Goal: Task Accomplishment & Management: Complete application form

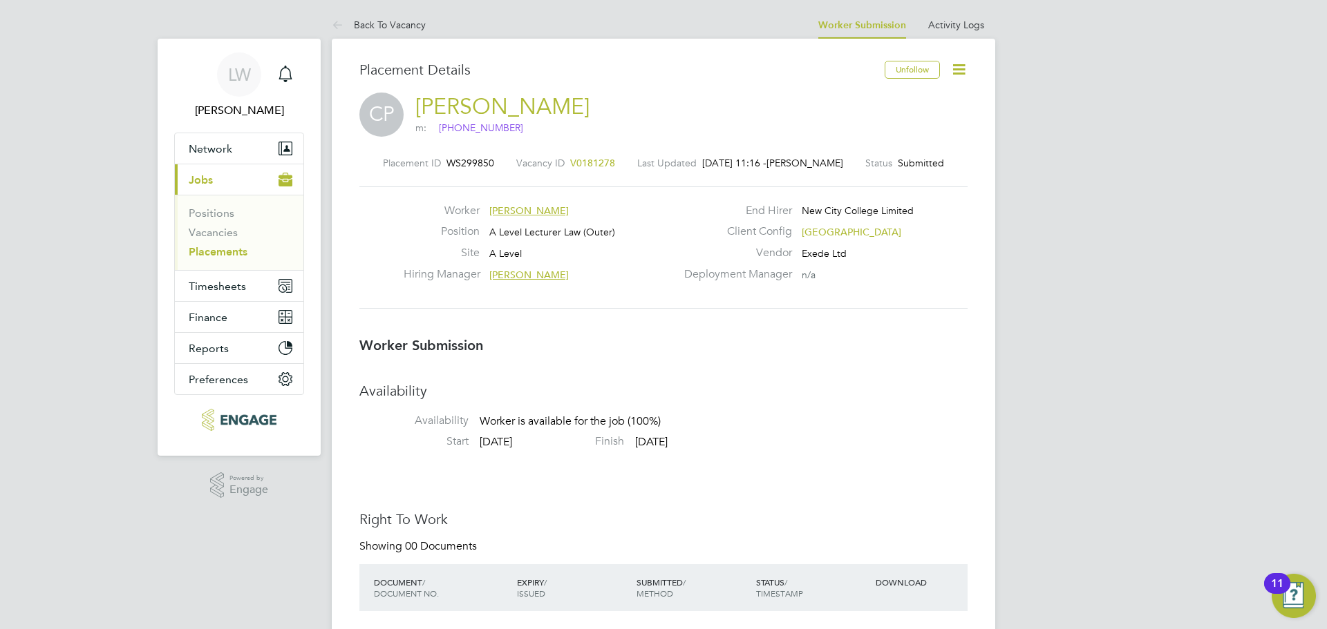
click at [224, 256] on link "Placements" at bounding box center [218, 251] width 59 height 13
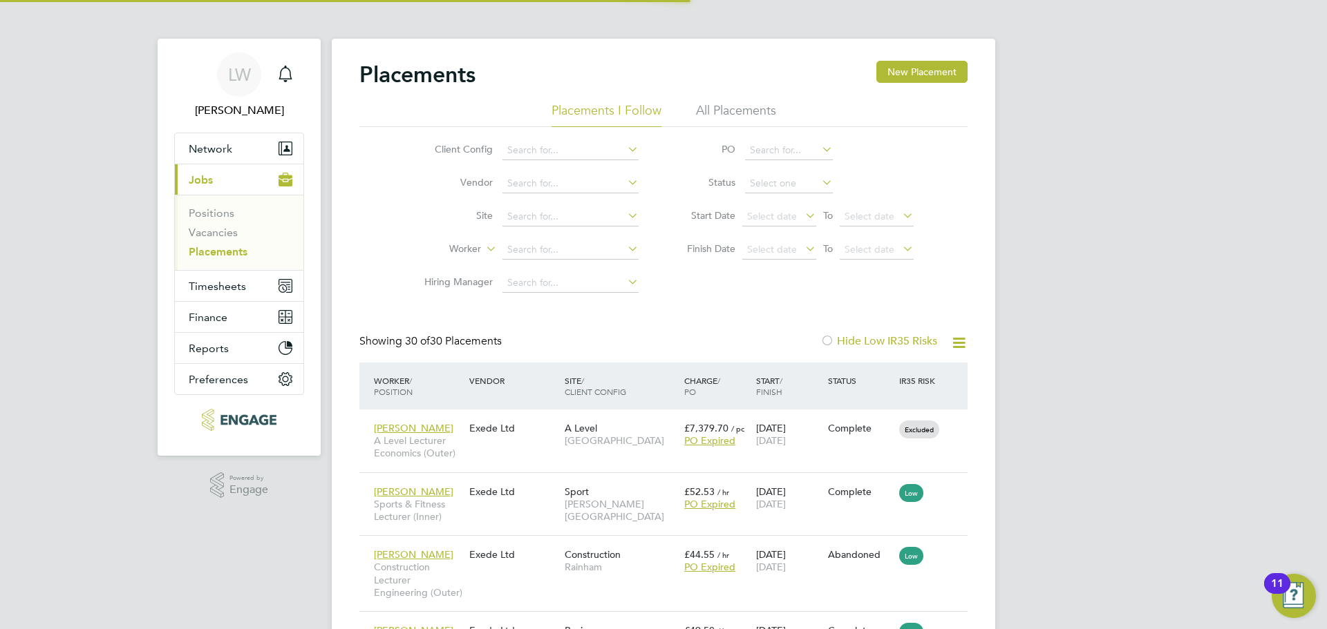
scroll to position [7, 7]
click at [227, 287] on span "Timesheets" at bounding box center [217, 286] width 57 height 13
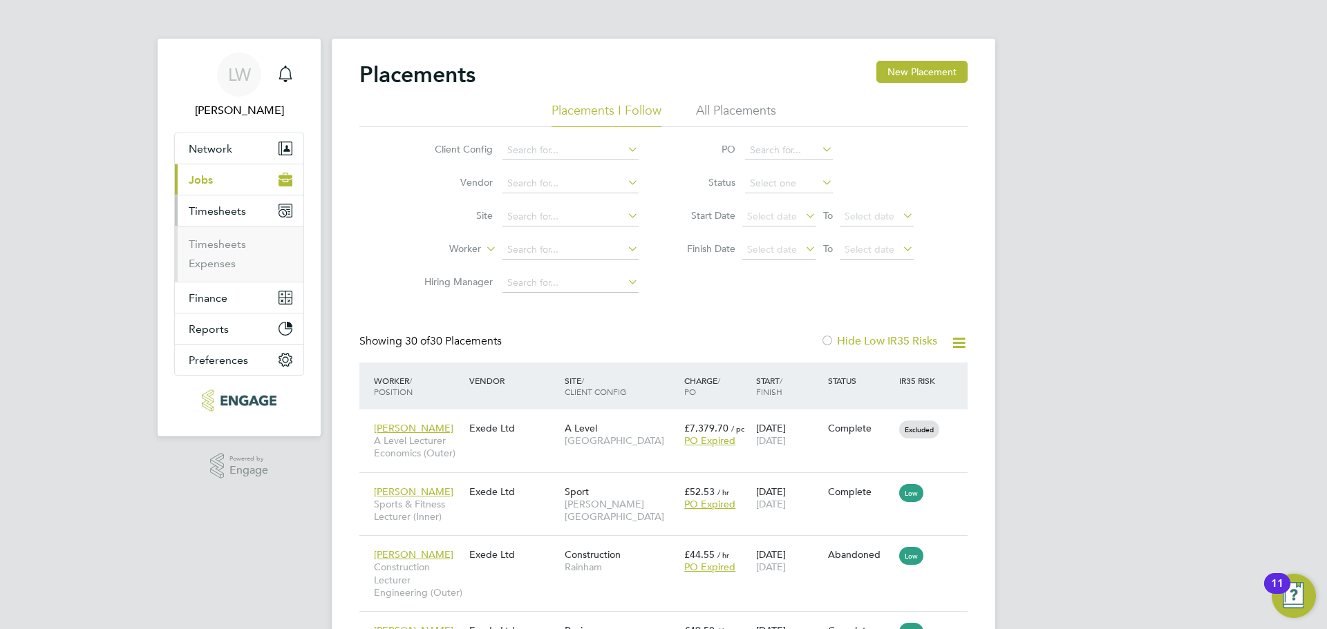
click at [226, 182] on button "Current page: Jobs" at bounding box center [239, 179] width 129 height 30
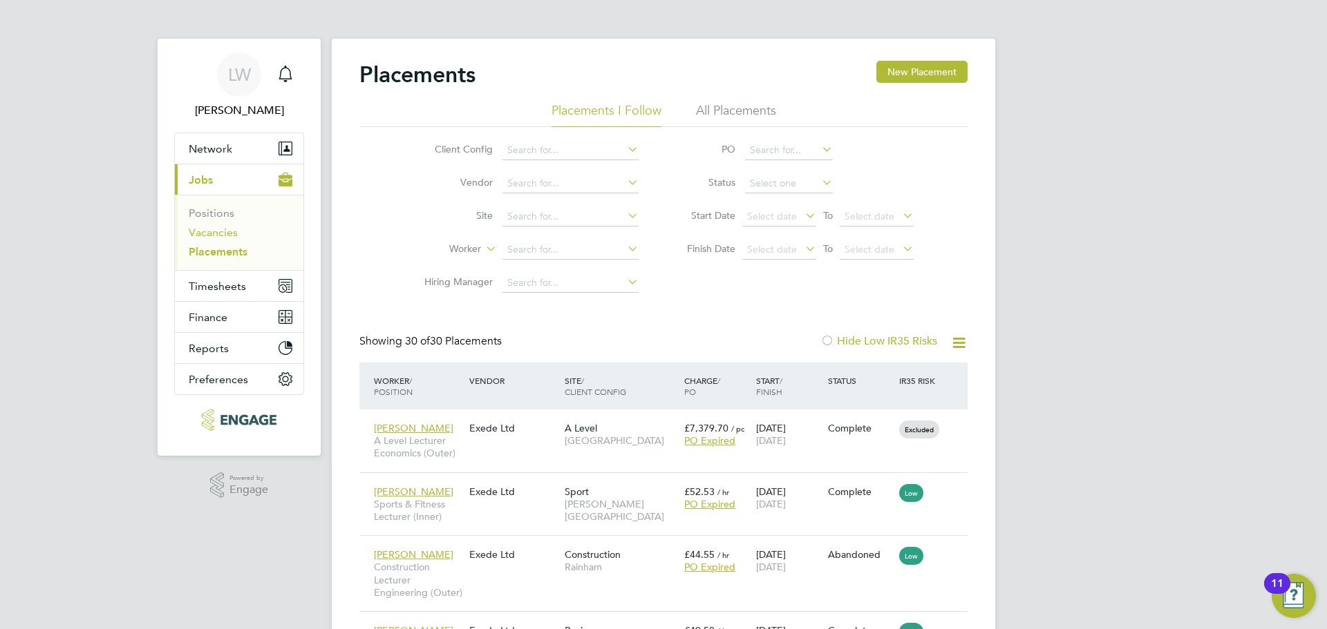
click at [216, 229] on link "Vacancies" at bounding box center [213, 232] width 49 height 13
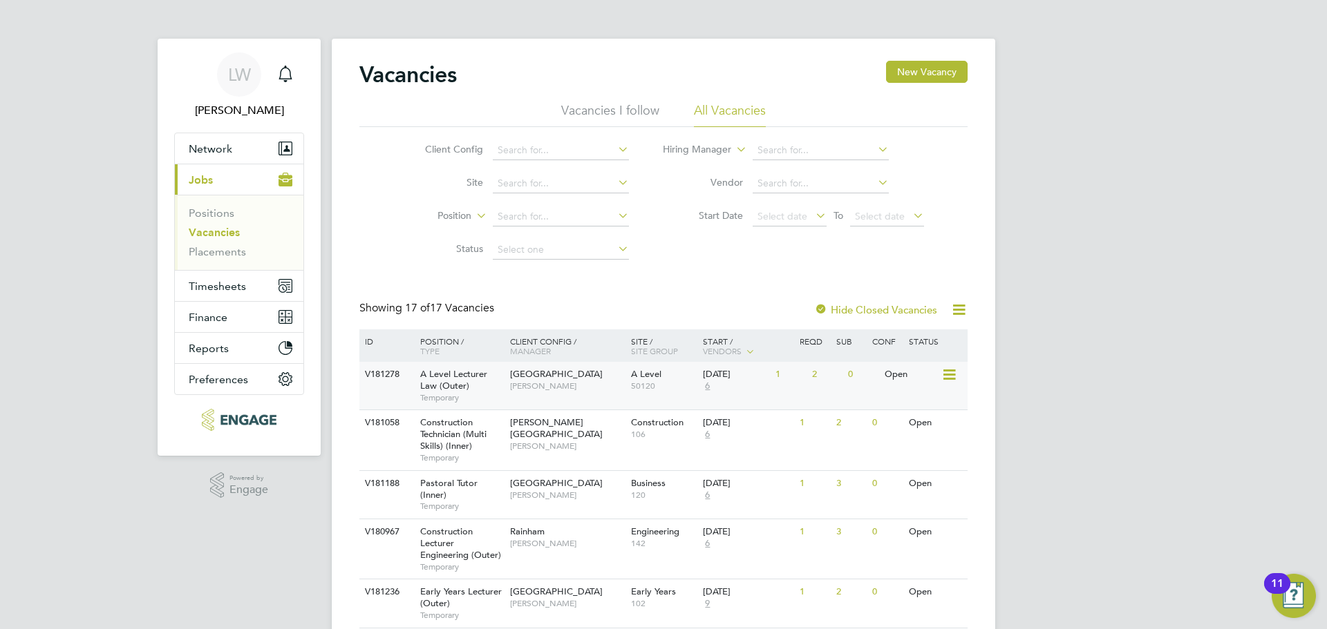
click at [546, 392] on span "[PERSON_NAME]" at bounding box center [567, 386] width 114 height 11
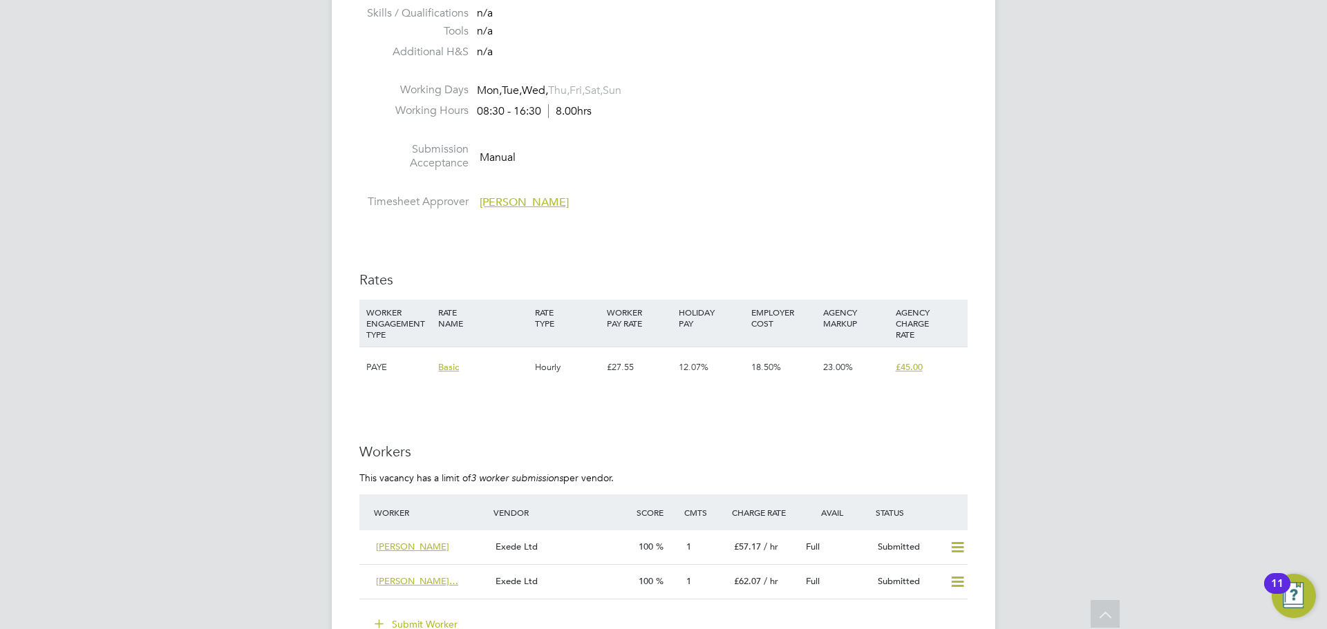
scroll to position [1935, 0]
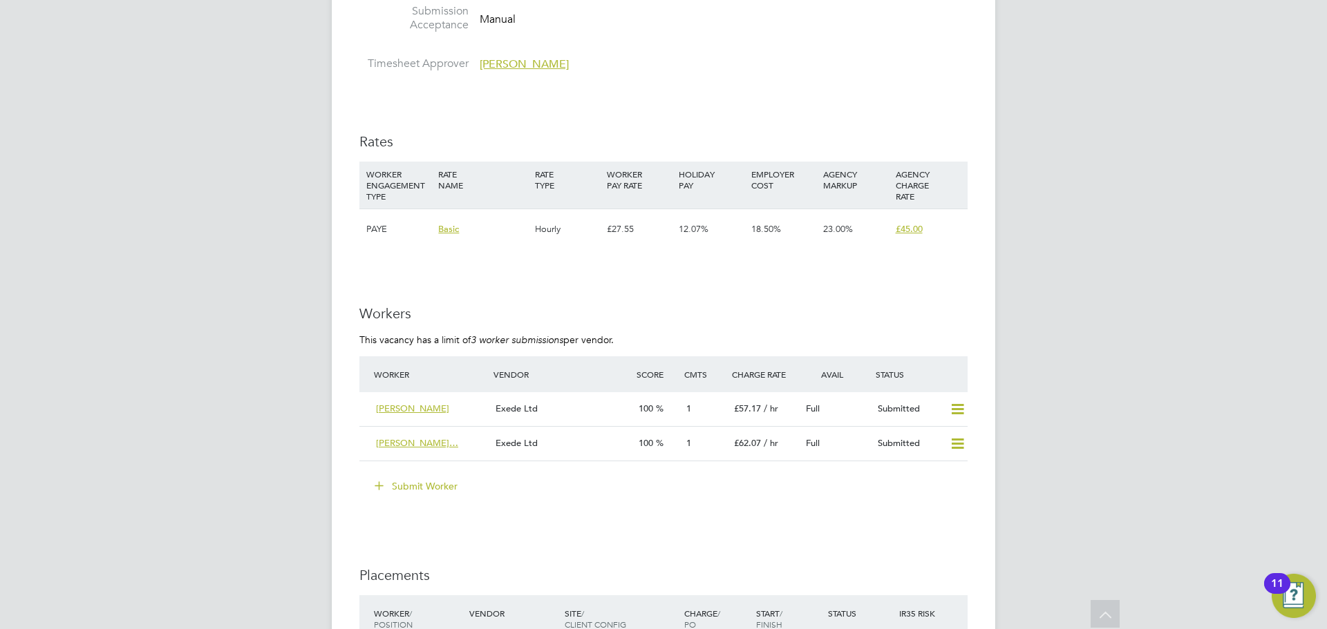
click at [430, 490] on button "Submit Worker" at bounding box center [417, 486] width 104 height 22
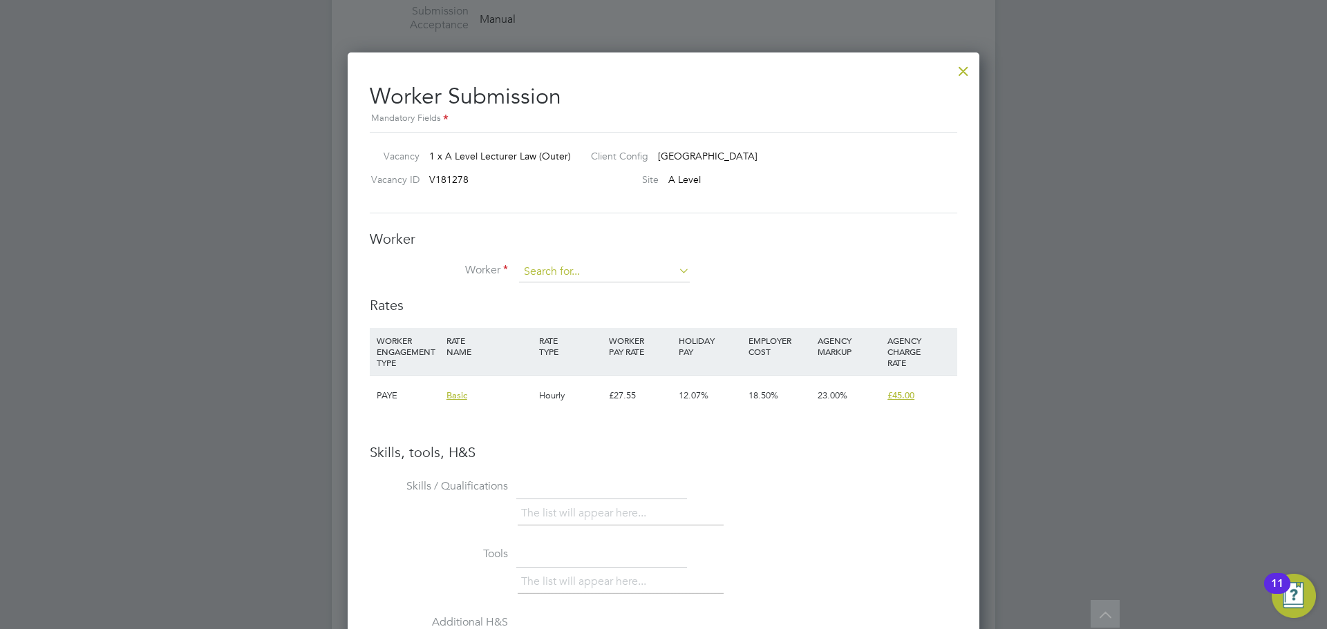
click at [539, 267] on input at bounding box center [604, 272] width 171 height 21
type input "victor"
click at [962, 66] on div at bounding box center [963, 67] width 25 height 25
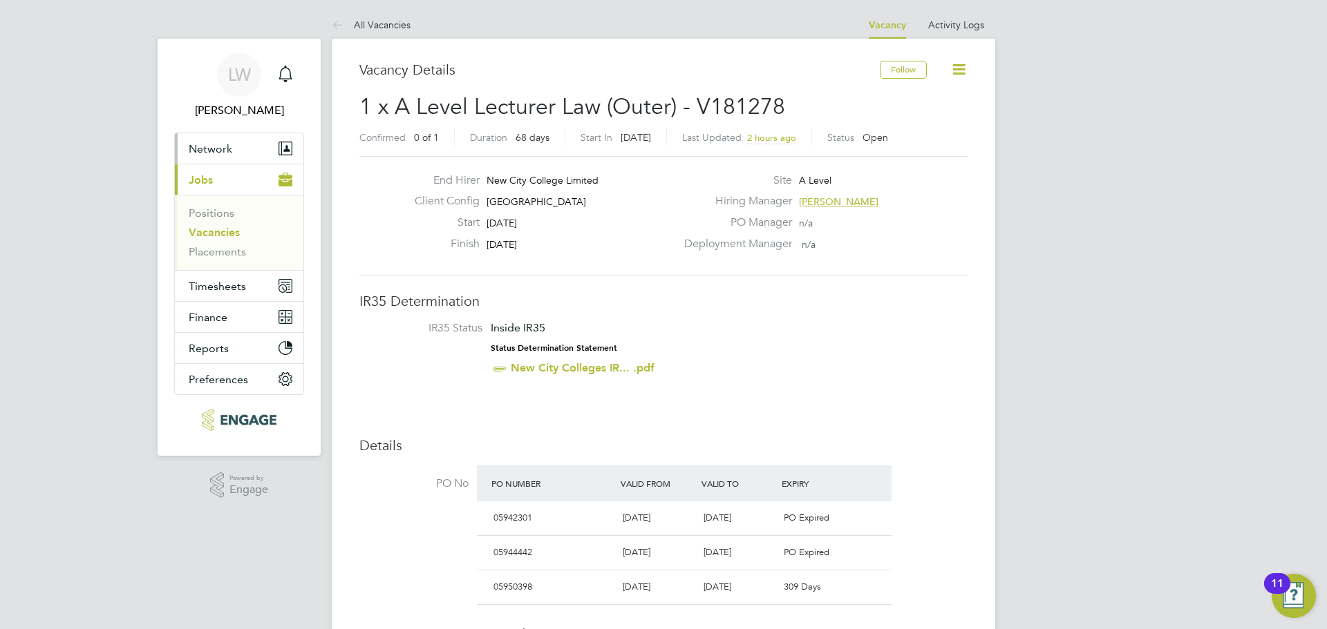
click at [243, 150] on button "Network" at bounding box center [239, 148] width 129 height 30
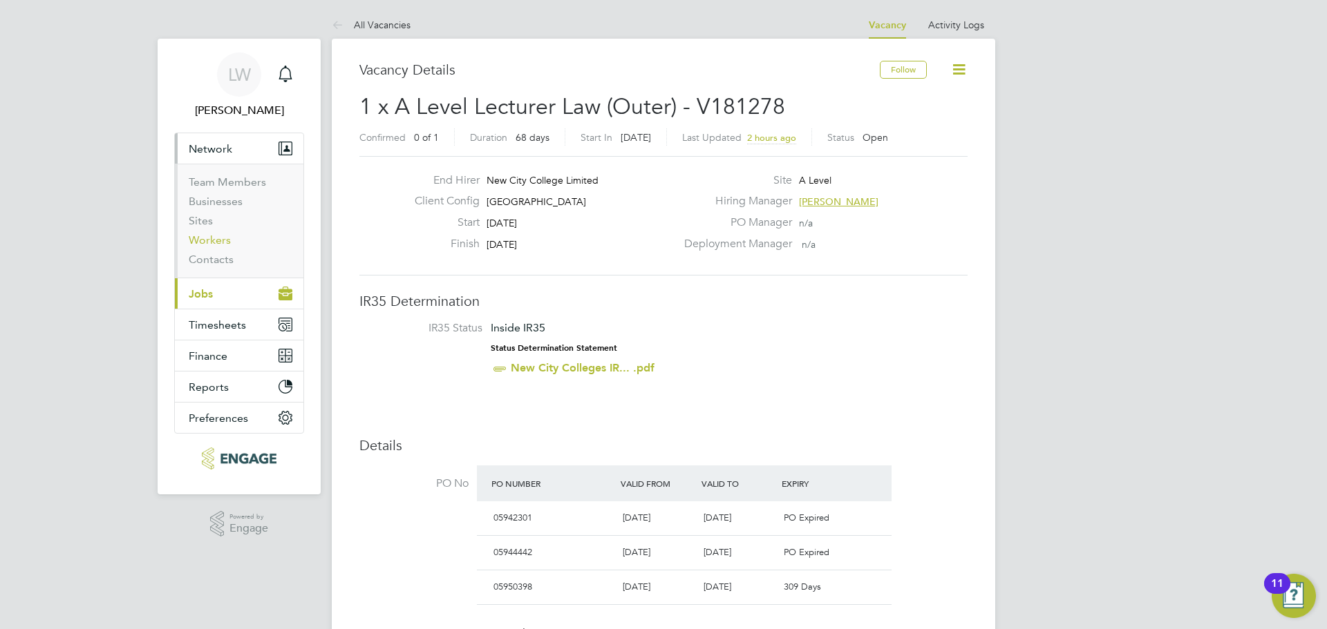
click at [227, 243] on link "Workers" at bounding box center [210, 240] width 42 height 13
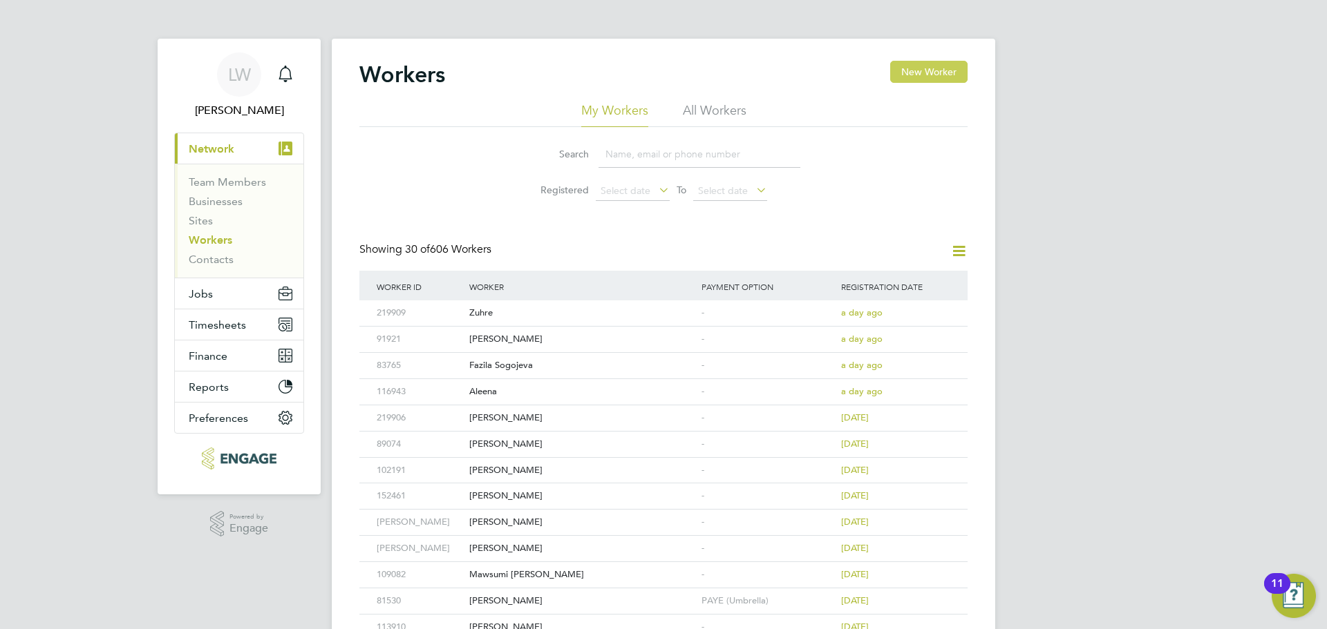
click at [924, 76] on button "New Worker" at bounding box center [928, 72] width 77 height 22
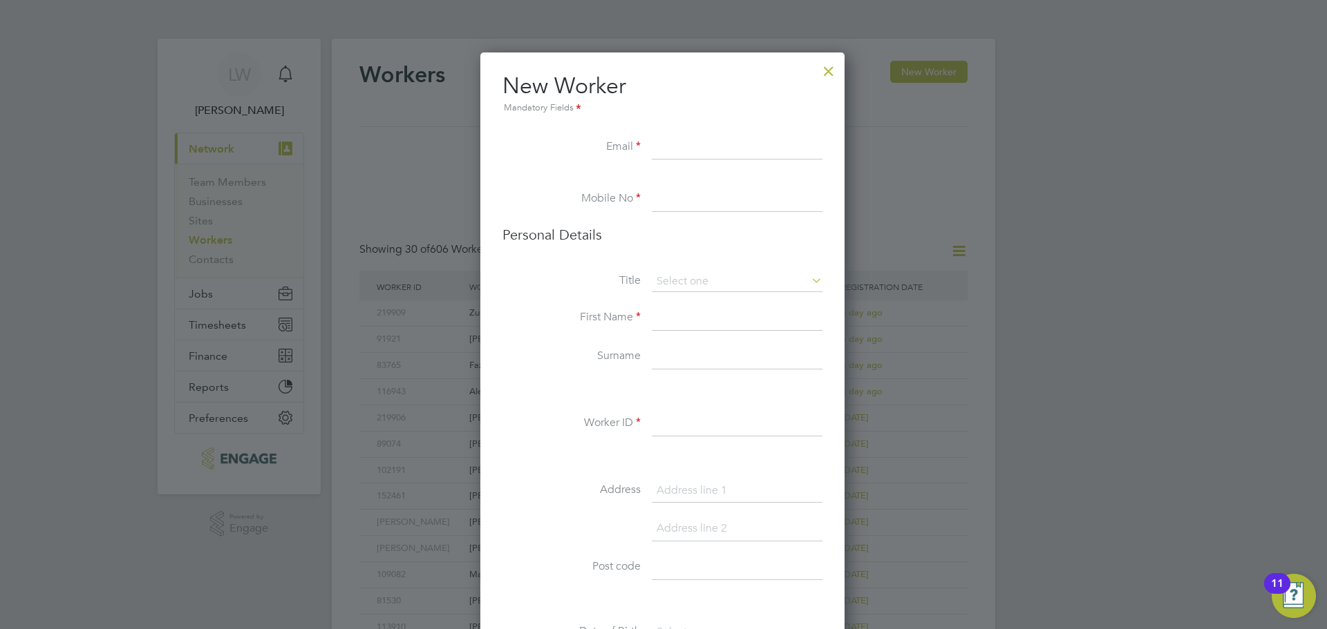
paste input "victor_omy@yahoo.co.uk"
type input "victor_omy@yahoo.co.uk"
click at [700, 201] on input at bounding box center [737, 199] width 171 height 25
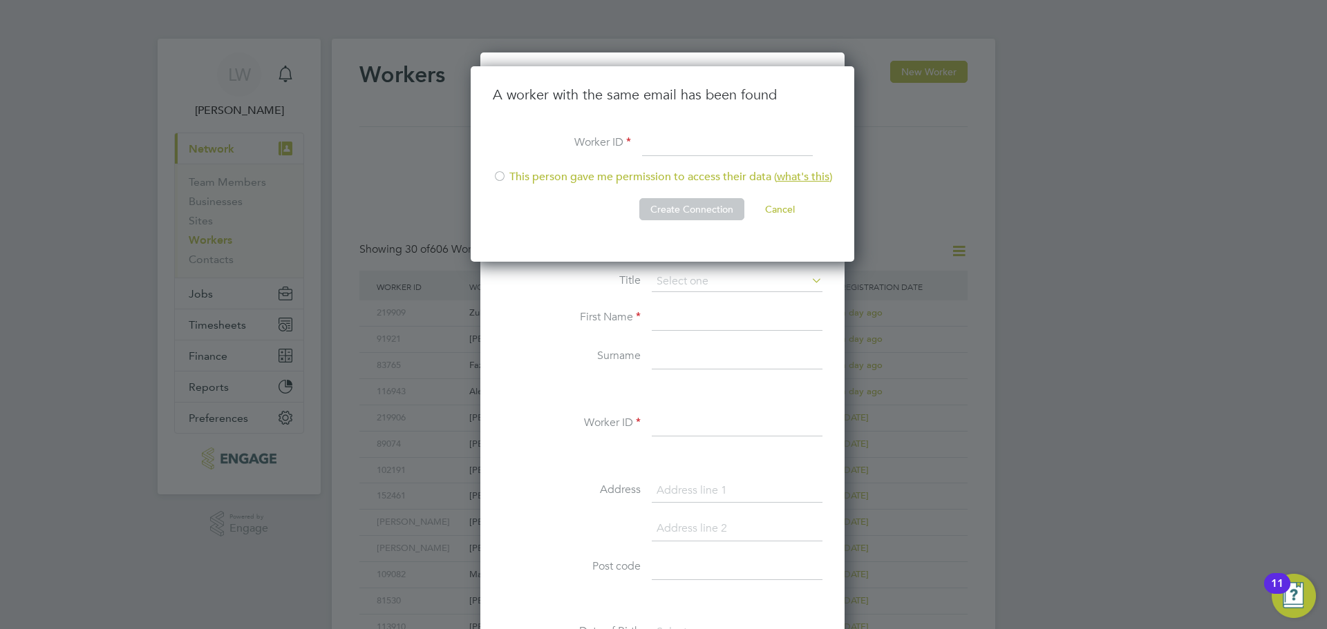
click at [496, 174] on div at bounding box center [500, 178] width 14 height 14
click at [660, 140] on input at bounding box center [727, 143] width 171 height 25
type input "71985"
click at [717, 208] on button "Create Connection" at bounding box center [691, 209] width 105 height 22
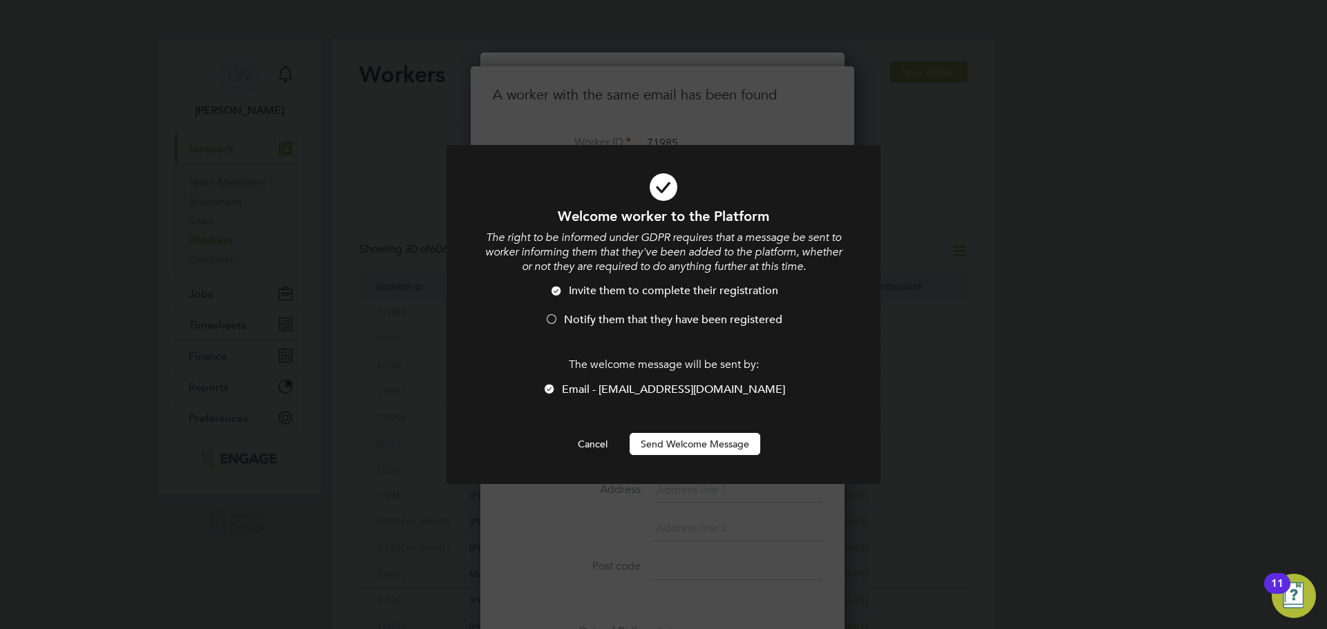
click at [551, 319] on div at bounding box center [551, 321] width 14 height 14
click at [667, 441] on button "Send Welcome Message" at bounding box center [694, 444] width 131 height 22
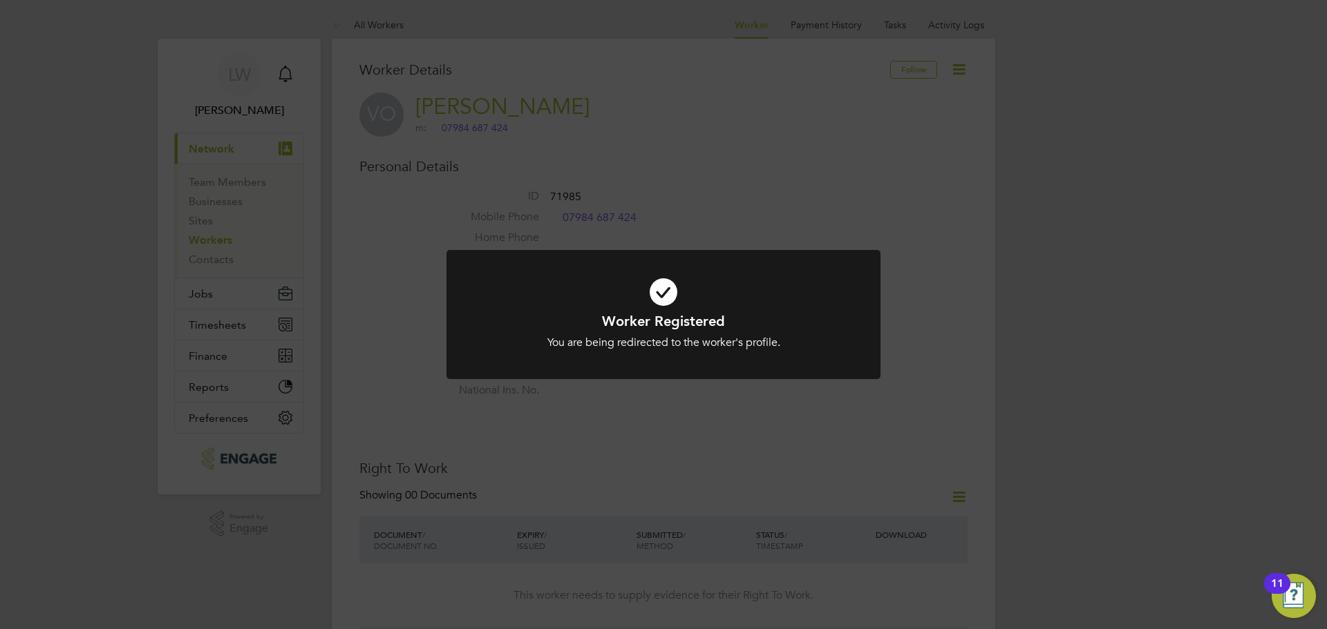
click at [236, 321] on div "Worker Registered You are being redirected to the worker's profile. Cancel Okay" at bounding box center [663, 314] width 1327 height 629
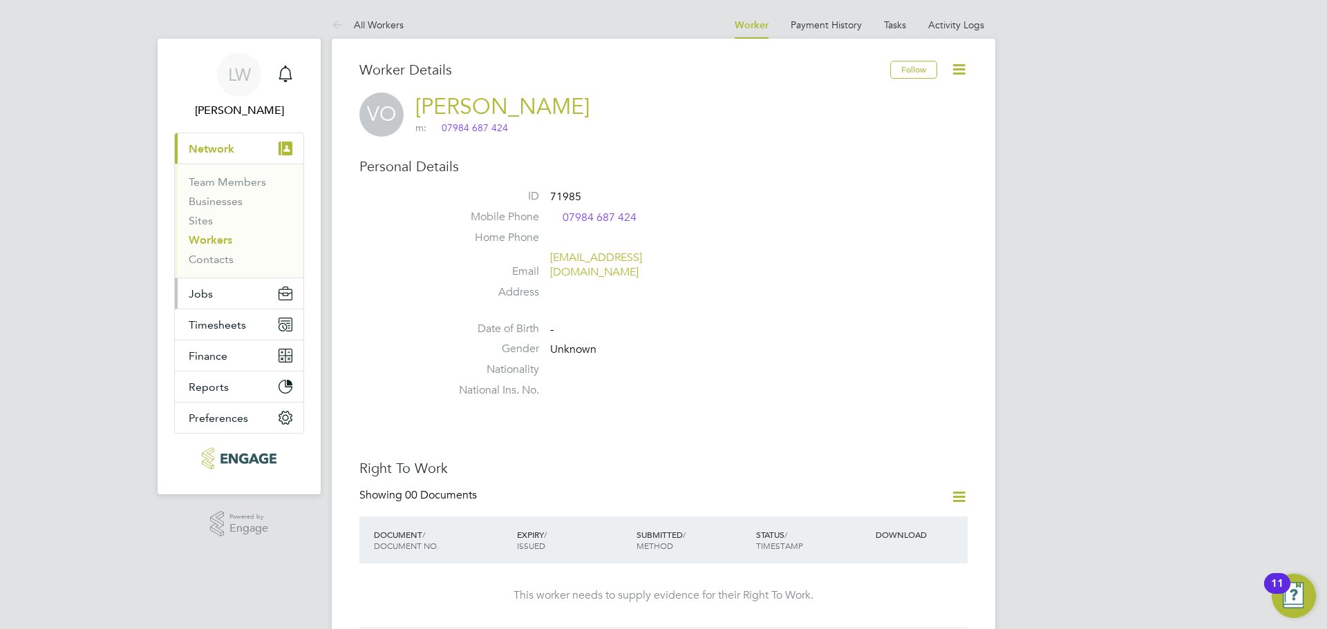
click at [246, 290] on button "Jobs" at bounding box center [239, 293] width 129 height 30
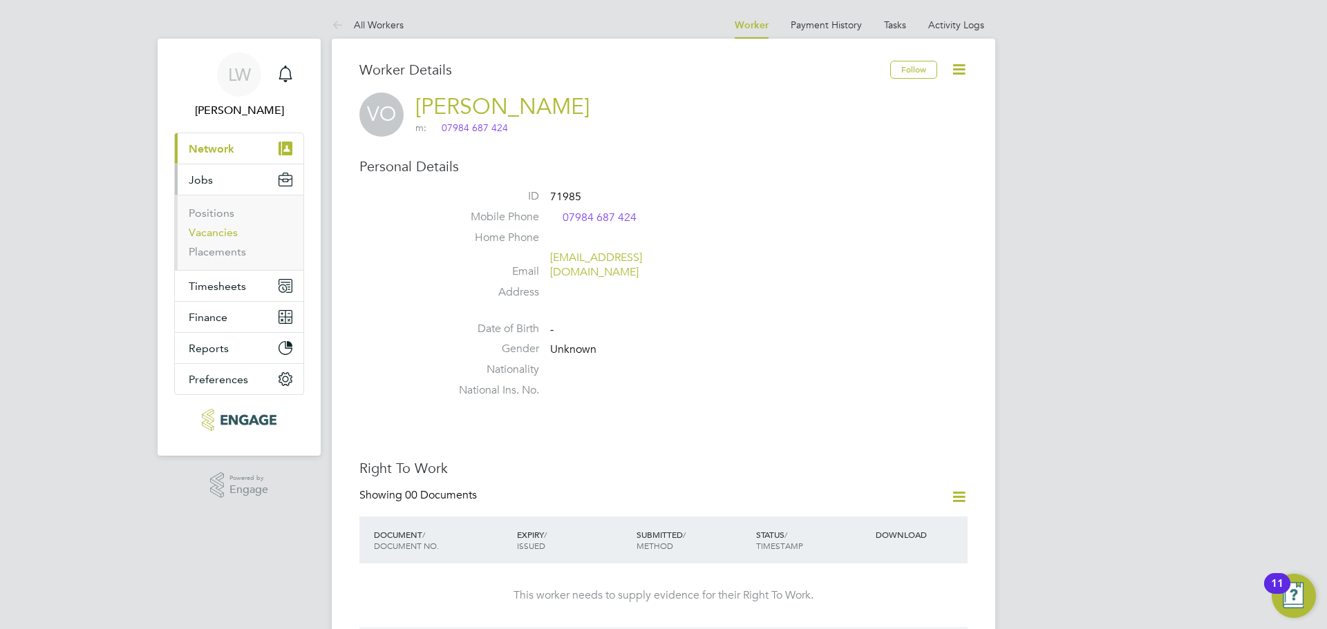
click at [213, 226] on link "Vacancies" at bounding box center [213, 232] width 49 height 13
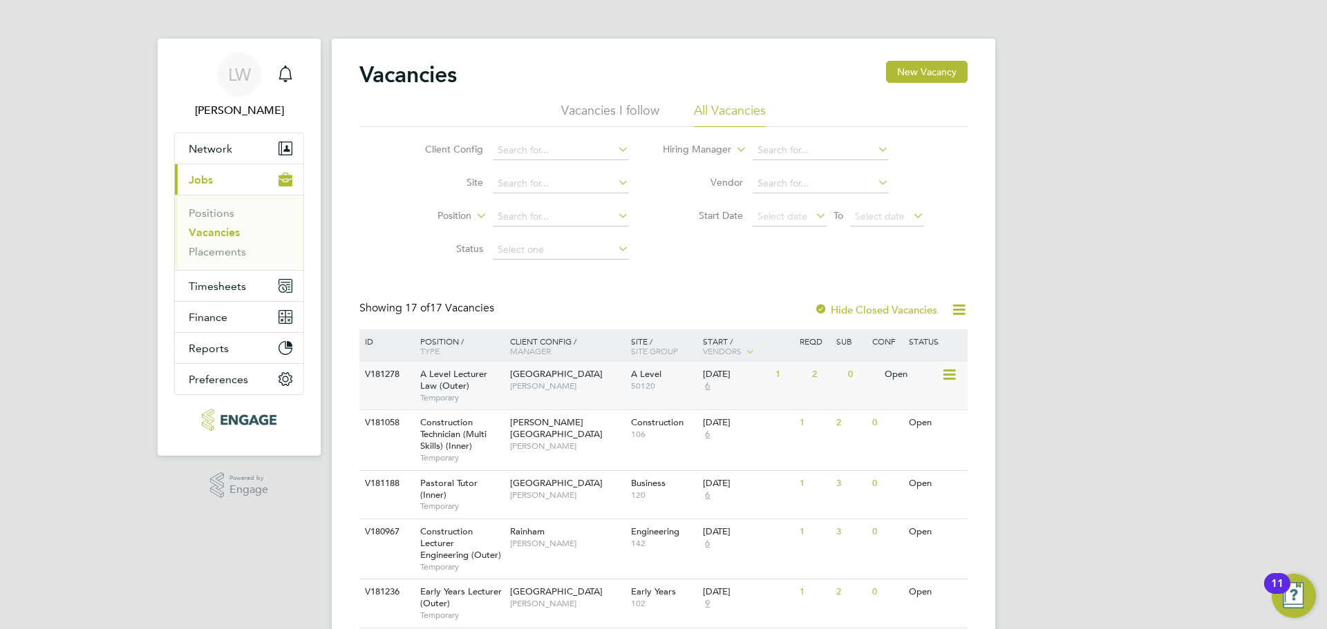
click at [552, 392] on span "[PERSON_NAME]" at bounding box center [567, 386] width 114 height 11
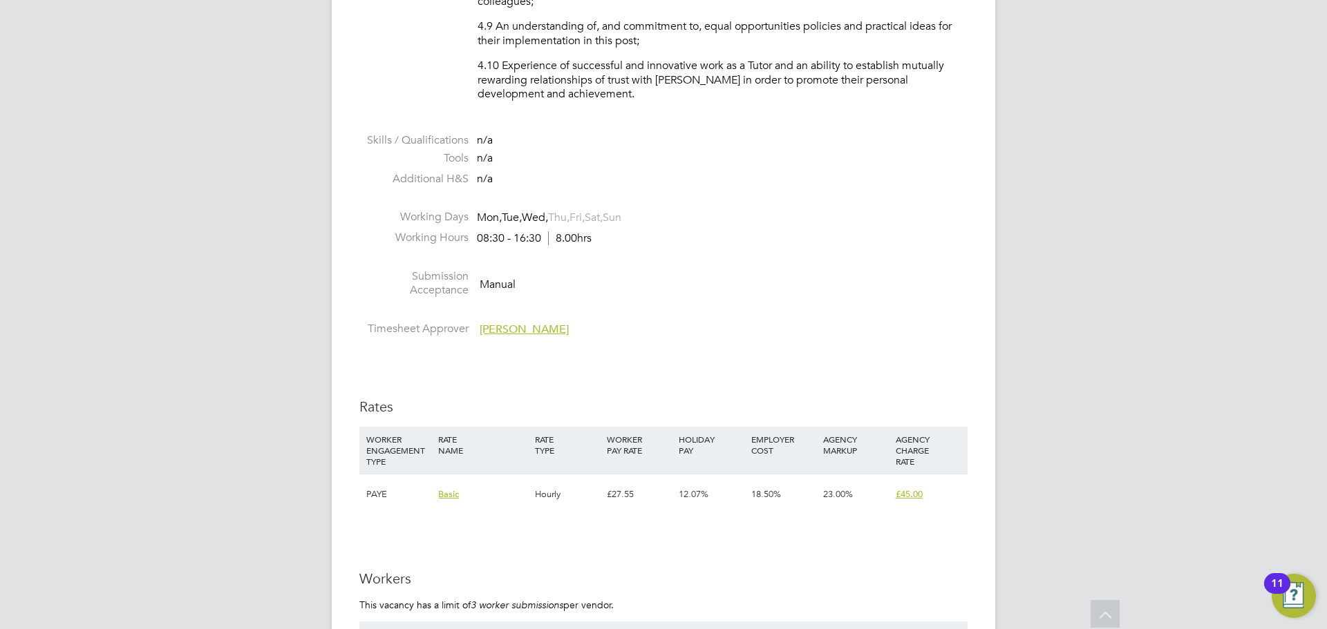
scroll to position [1935, 0]
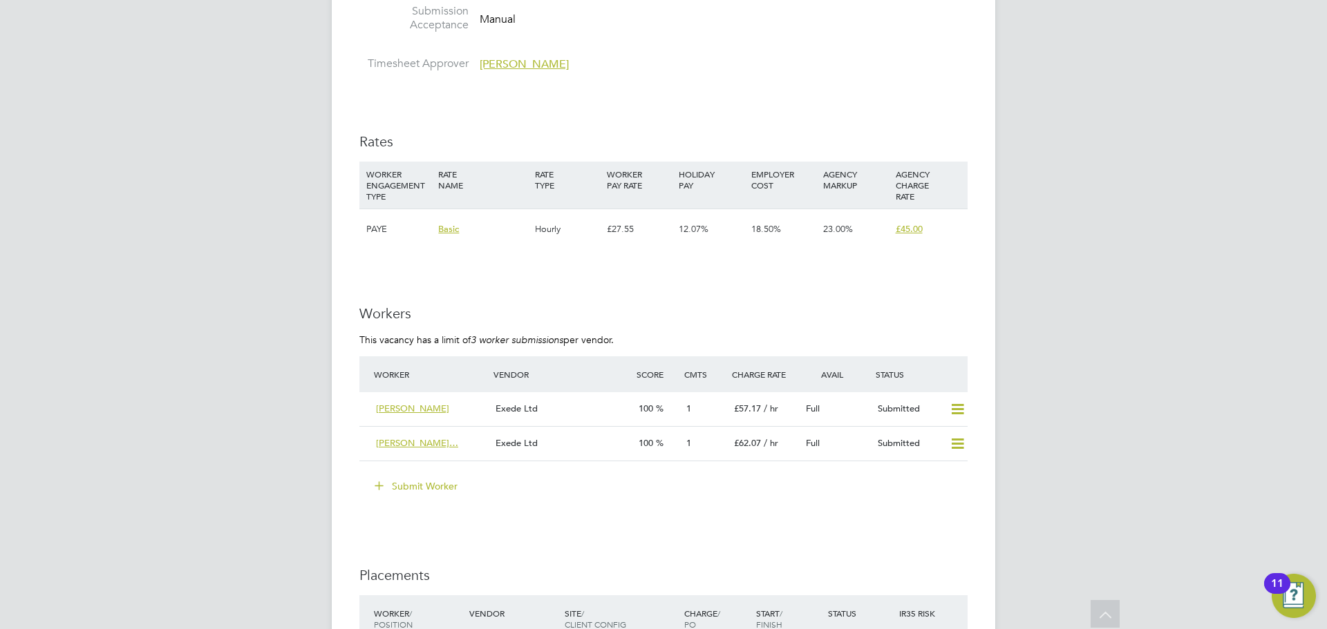
click at [448, 479] on button "Submit Worker" at bounding box center [417, 486] width 104 height 22
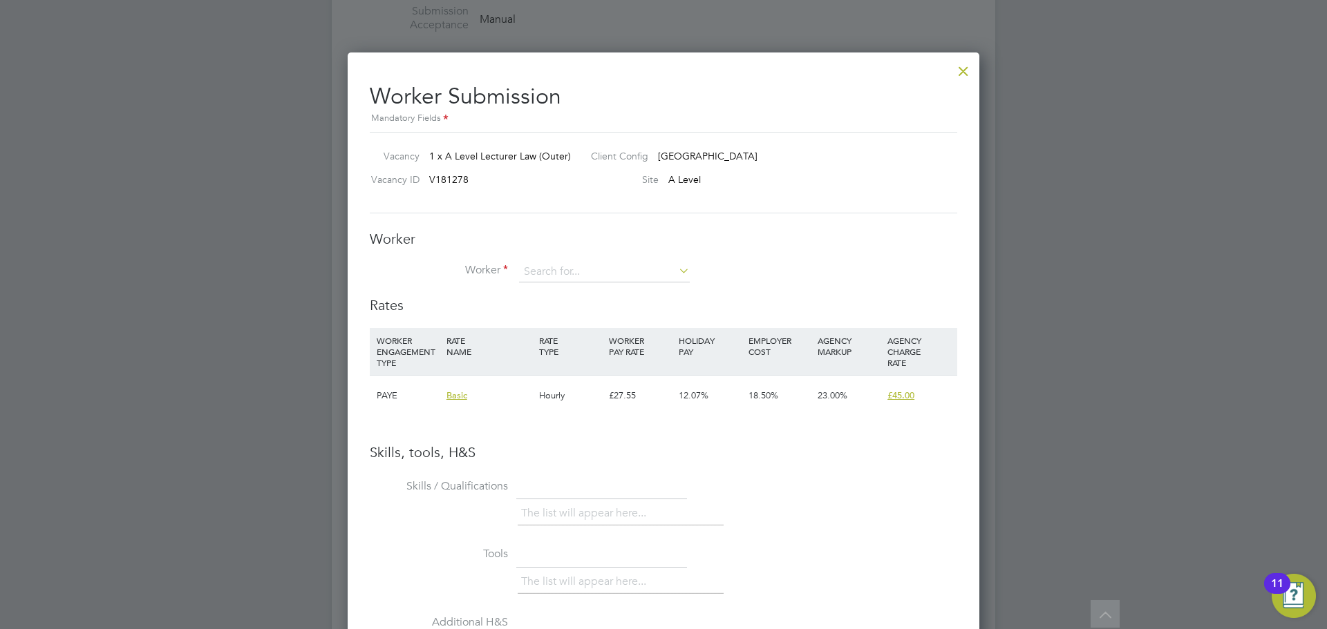
click at [634, 258] on div "Worker Worker Worker Engagement Type" at bounding box center [663, 263] width 587 height 66
click at [587, 281] on input at bounding box center [604, 272] width 171 height 21
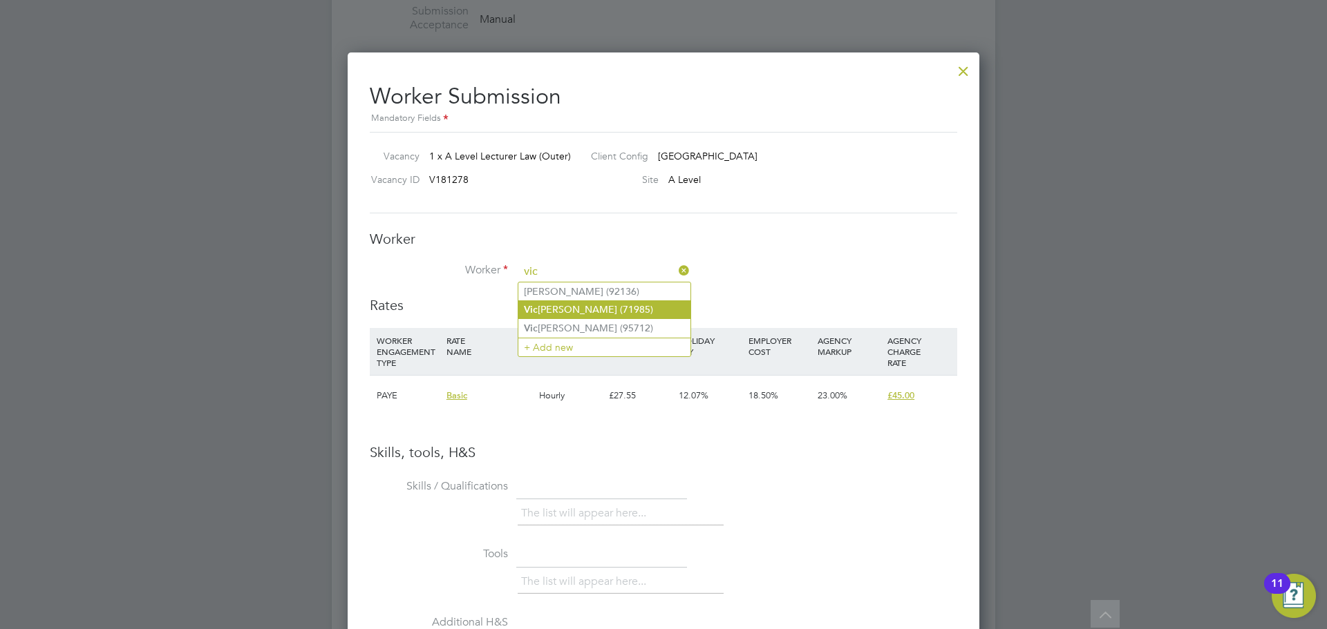
click at [603, 310] on li "Vic tor Omoyinmi (71985)" at bounding box center [604, 310] width 172 height 19
type input "Victor Omoyinmi (71985)"
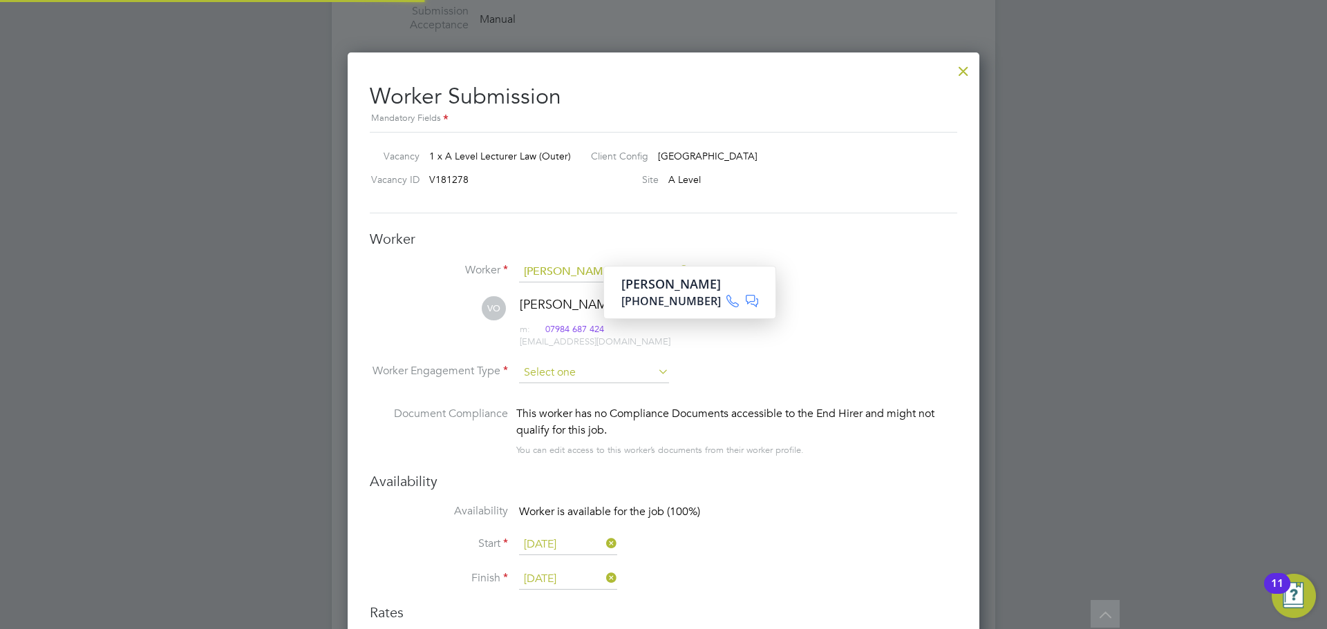
click at [562, 369] on input at bounding box center [594, 373] width 150 height 21
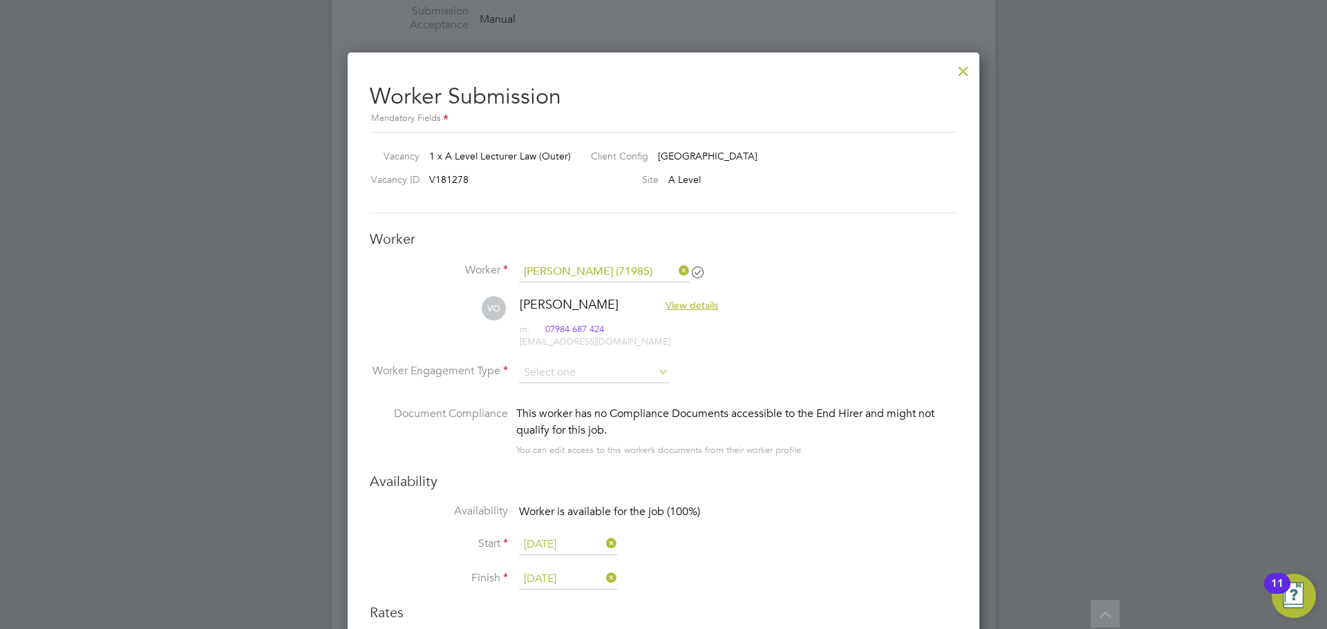
click at [556, 405] on li "PAYE" at bounding box center [593, 410] width 151 height 18
type input "PAYE"
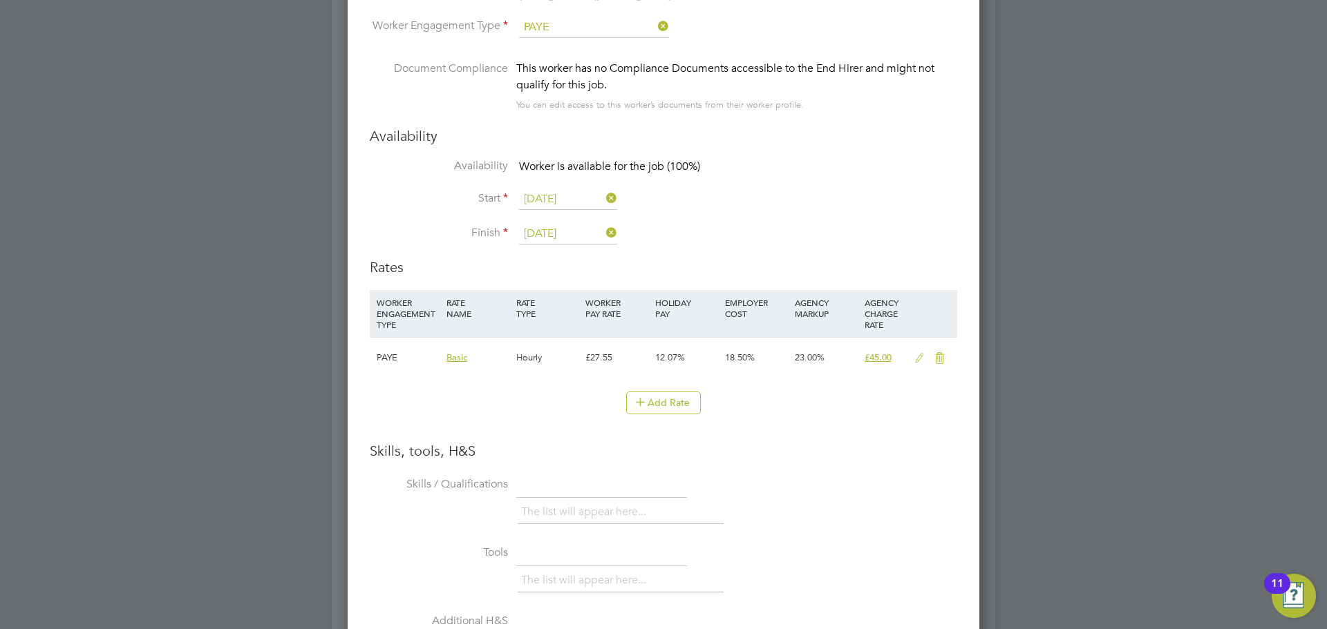
click at [916, 362] on icon at bounding box center [919, 358] width 17 height 11
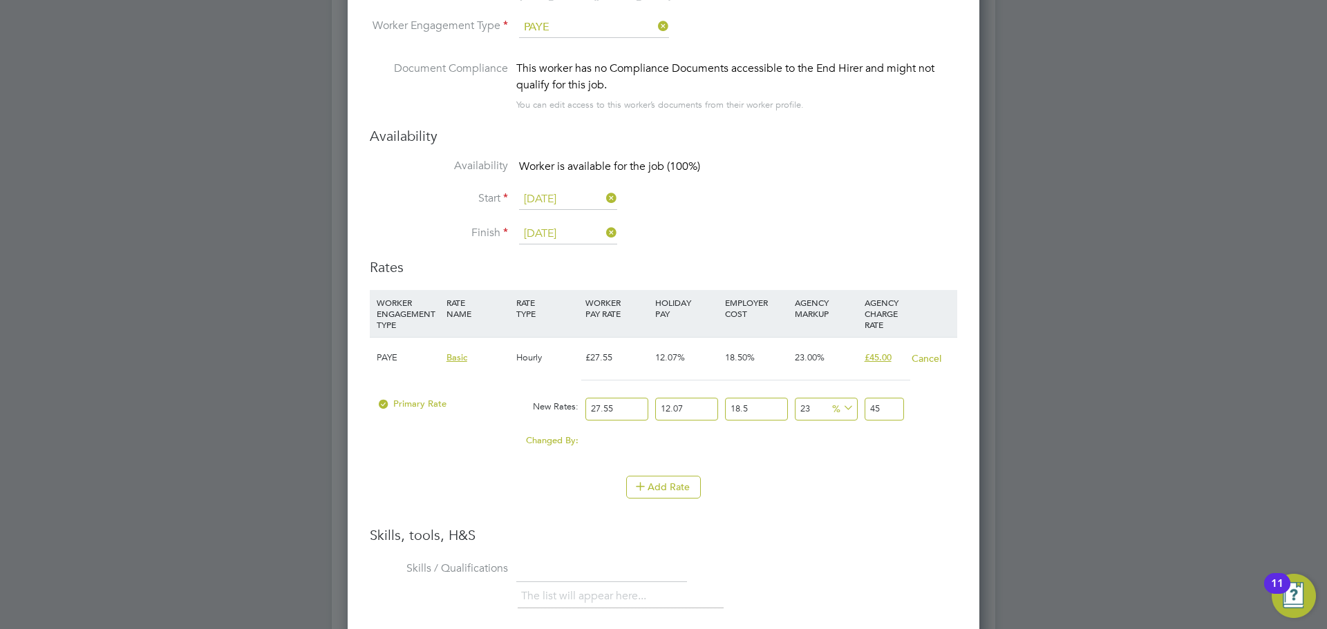
drag, startPoint x: 630, startPoint y: 411, endPoint x: 545, endPoint y: 407, distance: 85.1
click at [545, 407] on div "Primary Rate New Rates: 27.55 12.07 n/a 18.5 n/a 23 0 % 45" at bounding box center [663, 409] width 587 height 37
type input "4"
type input "6.53390514"
type input "40"
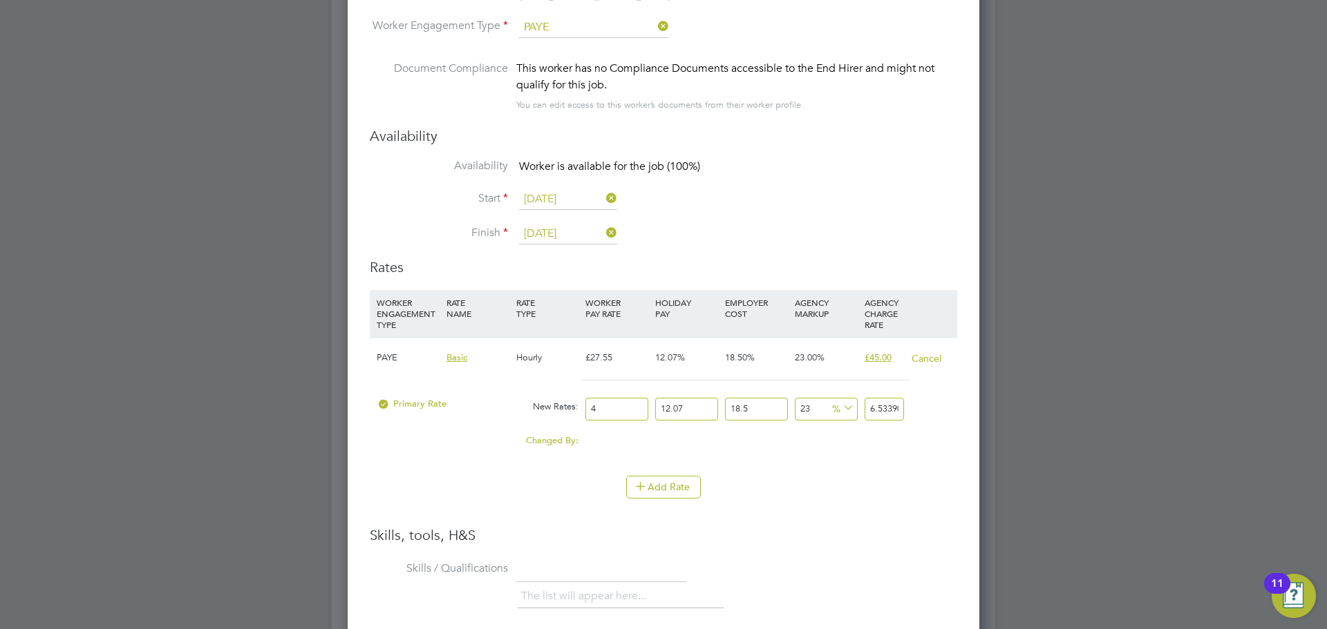
type input "65.3390514"
type input "40"
click at [832, 446] on div "Changed By: 12.45 0.00 0.00 0.00 -7.191000135 3.805084125 7.191000135 20.34" at bounding box center [663, 445] width 587 height 35
drag, startPoint x: 895, startPoint y: 411, endPoint x: 935, endPoint y: 410, distance: 40.8
click at [935, 410] on div "Primary Rate New Rates: 40 12.07 n/a 18.5 n/a 23 12.2178714 % 65.3390514" at bounding box center [663, 409] width 587 height 37
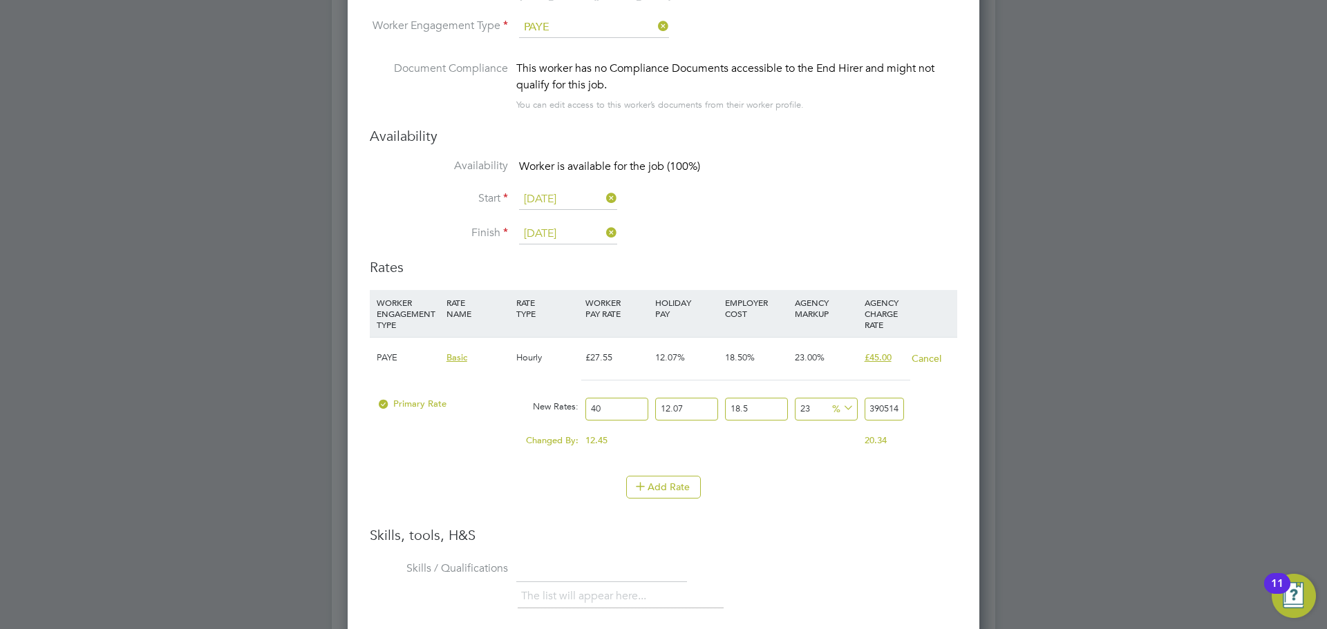
type input "22.99990324010122"
type input "65.339"
type input "22.982960845372787"
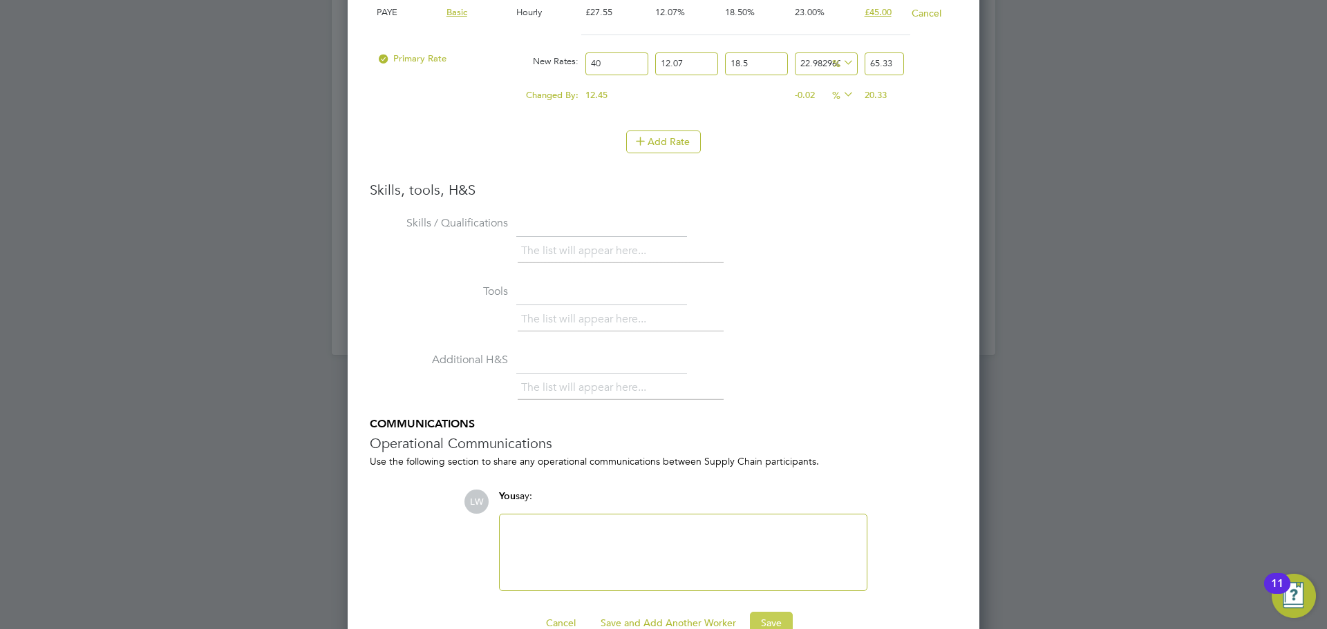
type input "65.33"
click at [772, 627] on button "Save" at bounding box center [771, 623] width 43 height 22
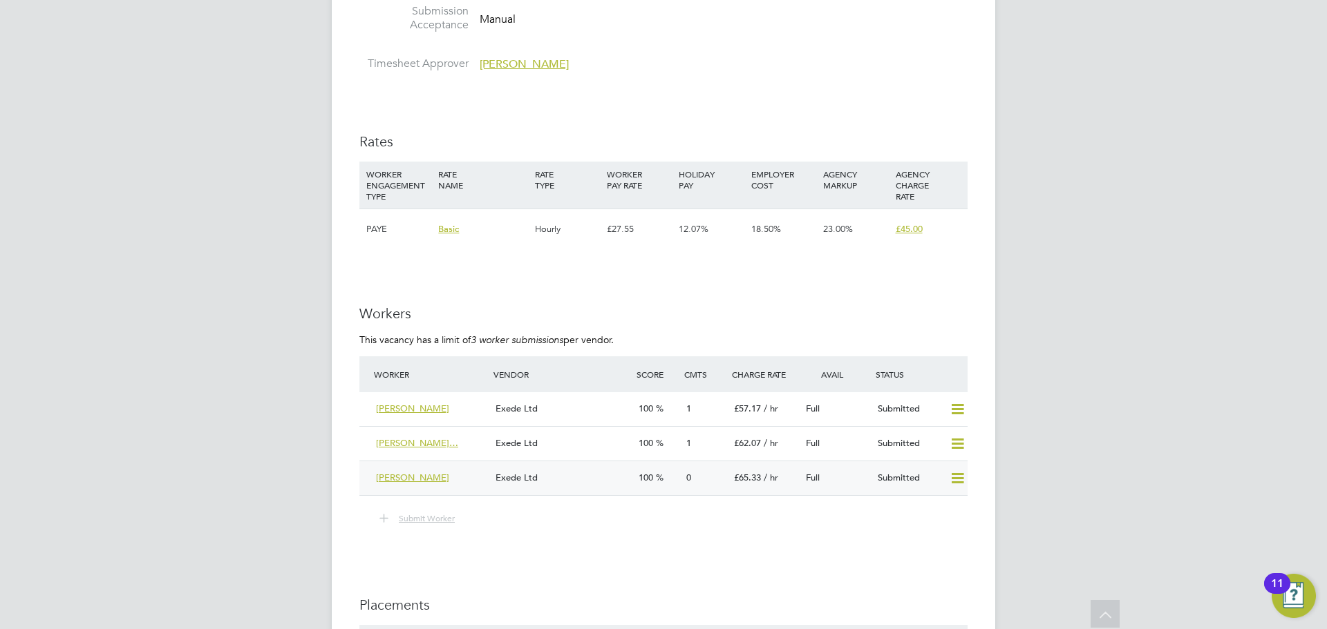
click at [572, 480] on div "Exede Ltd" at bounding box center [561, 478] width 143 height 23
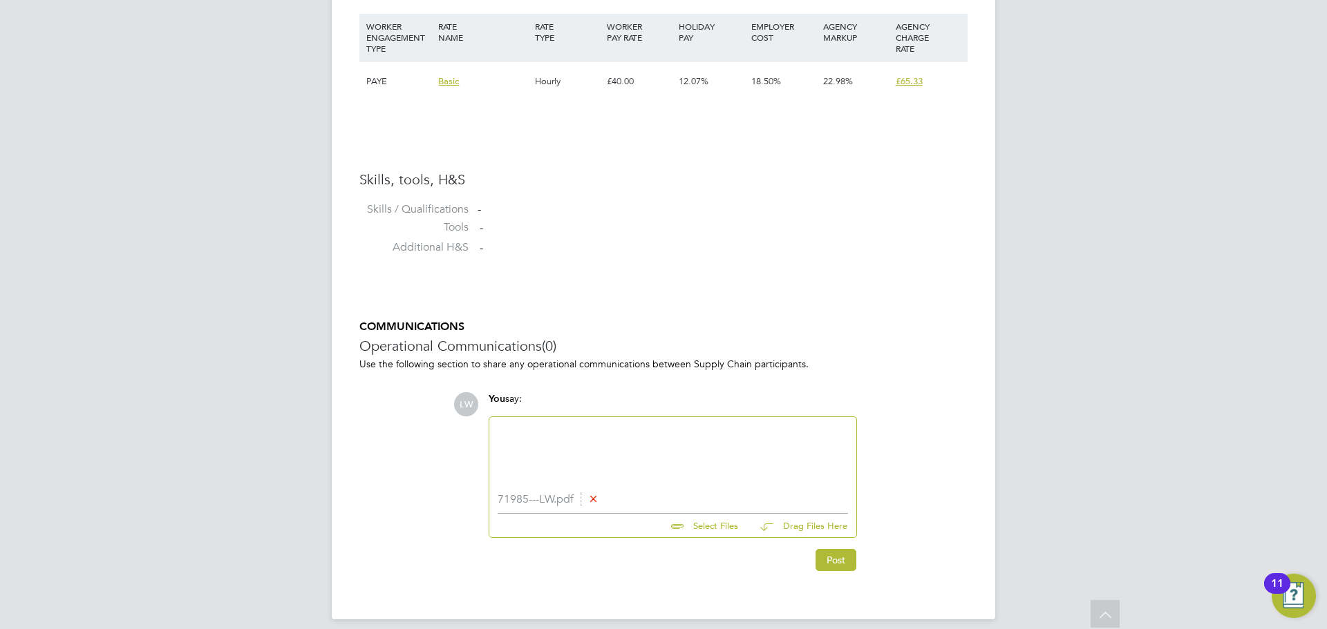
click at [602, 448] on div at bounding box center [672, 455] width 350 height 59
paste div
drag, startPoint x: 620, startPoint y: 429, endPoint x: 493, endPoint y: 421, distance: 127.4
click at [493, 421] on div "victor_omy@yahoo.co.uk" at bounding box center [672, 455] width 367 height 76
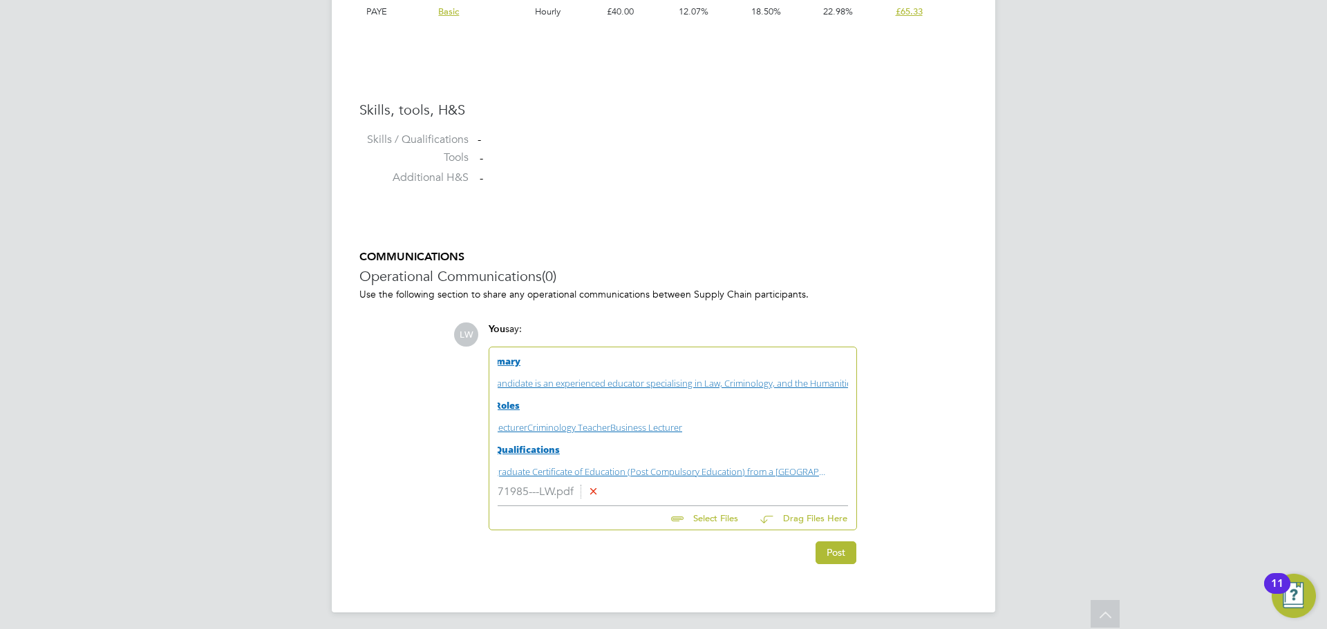
scroll to position [1047, 0]
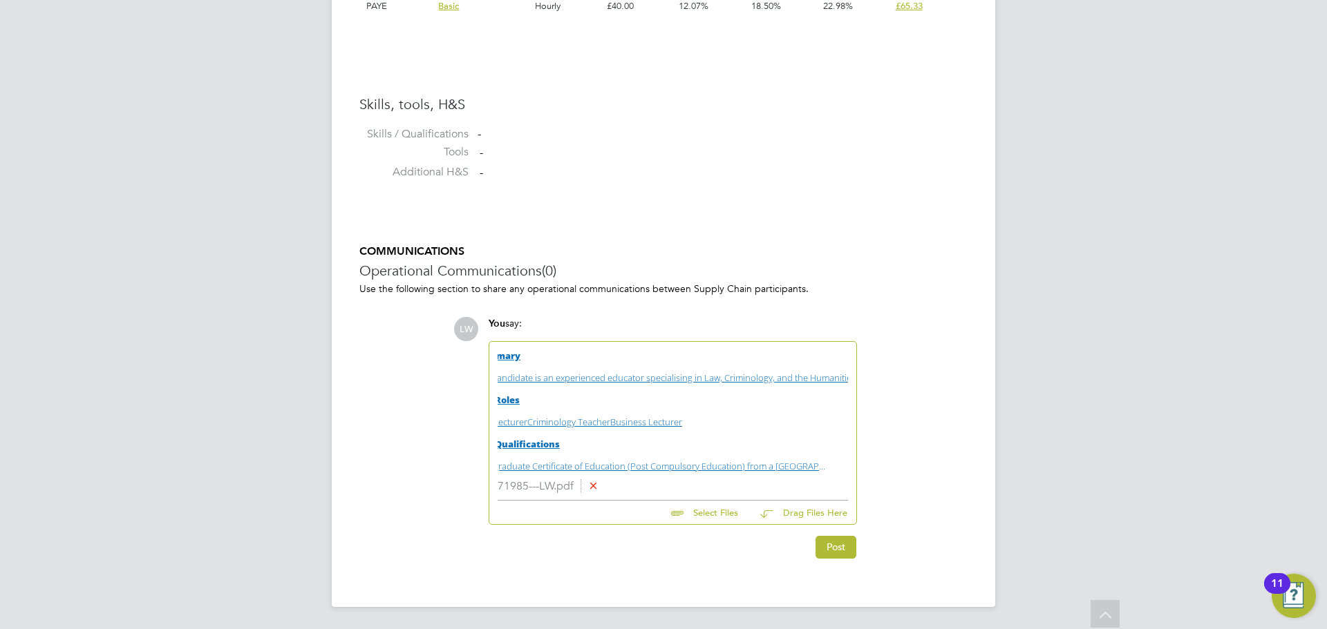
click at [834, 460] on link "Summary The candidate is an experienced educator specialising in Law, Criminolo…" at bounding box center [672, 411] width 350 height 122
click at [790, 433] on link "Summary The candidate is an experienced educator specialising in Law, Criminolo…" at bounding box center [672, 411] width 350 height 122
click at [497, 352] on strong "Summary" at bounding box center [497, 356] width 45 height 12
click at [578, 354] on p "Summary" at bounding box center [650, 356] width 350 height 12
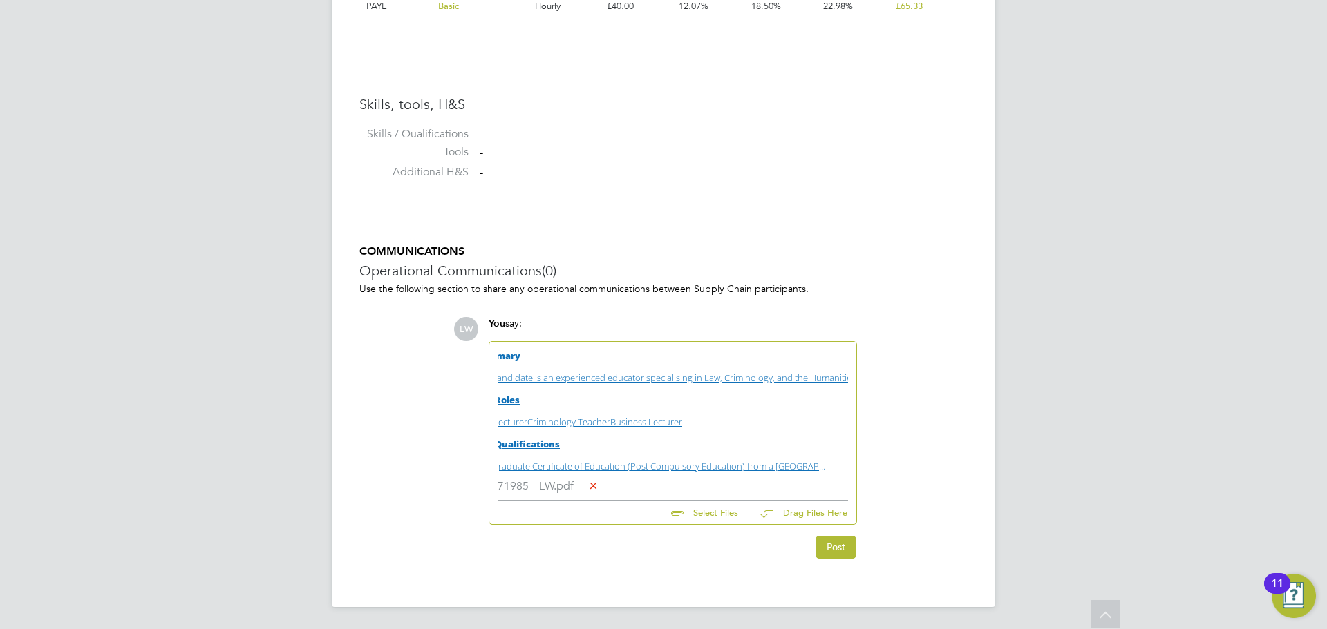
click at [578, 354] on p "Summary" at bounding box center [650, 356] width 350 height 12
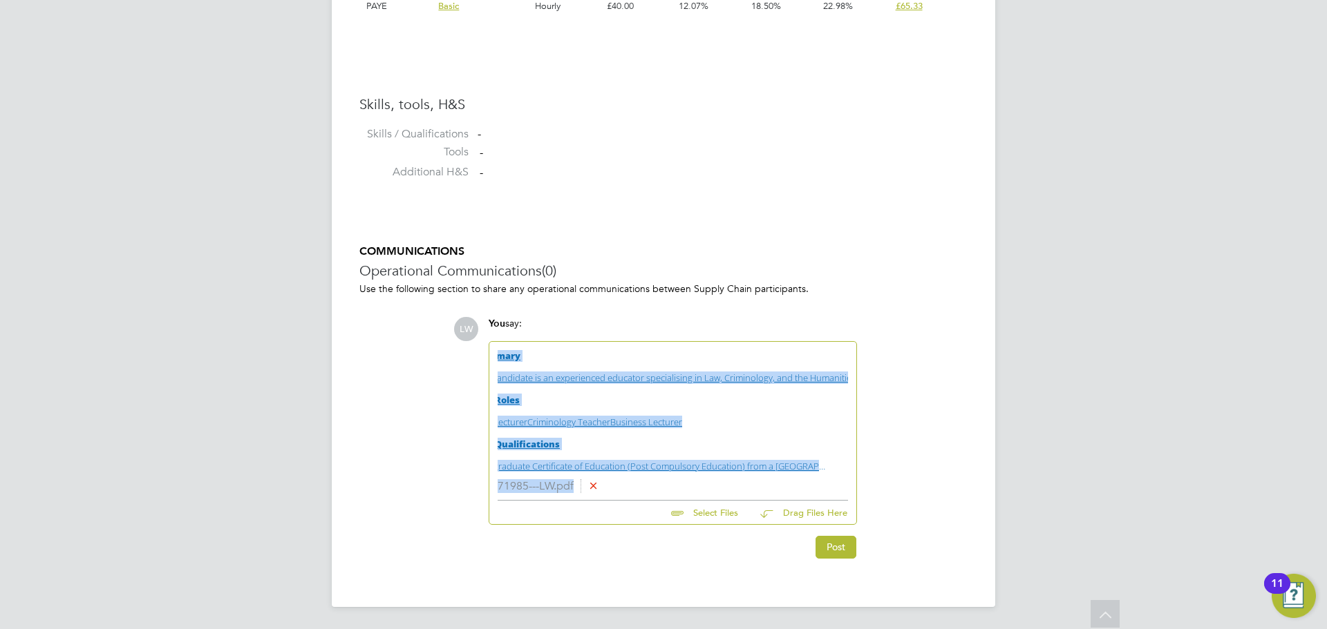
drag, startPoint x: 774, startPoint y: 482, endPoint x: 497, endPoint y: 332, distance: 314.4
click at [497, 332] on div "You say: Summary The candidate is an experienced educator specialising in Law, …" at bounding box center [673, 421] width 382 height 208
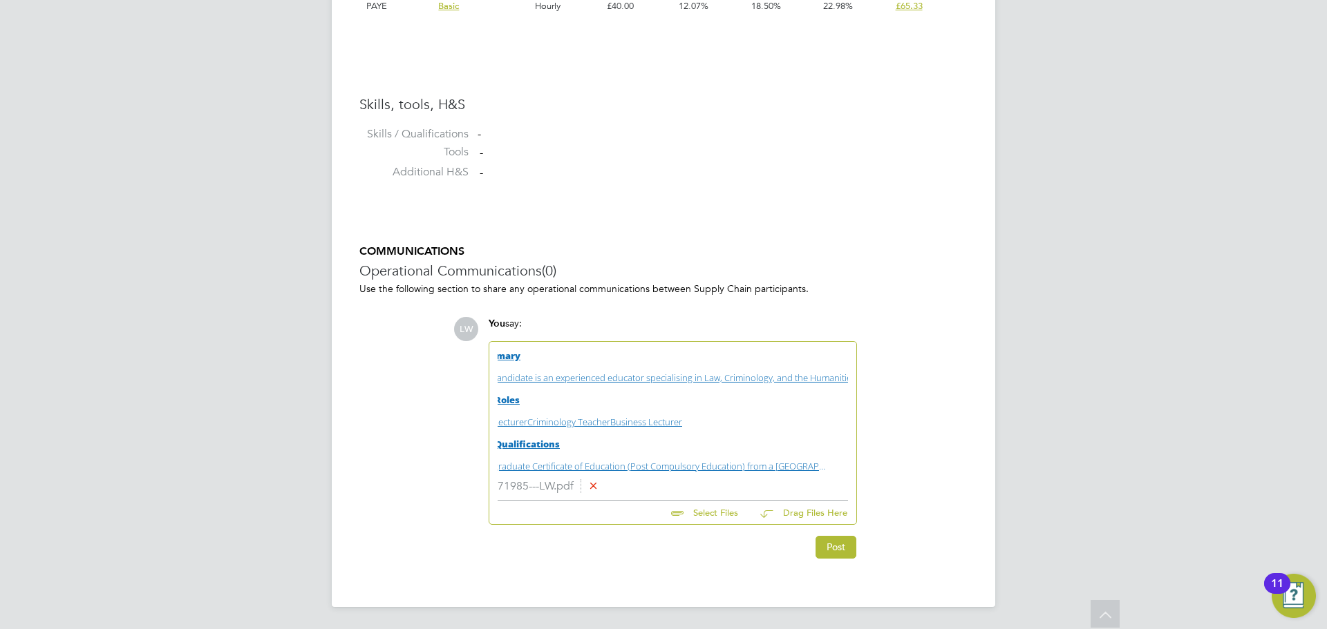
click at [839, 457] on link "Summary The candidate is an experienced educator specialising in Law, Criminolo…" at bounding box center [672, 411] width 350 height 122
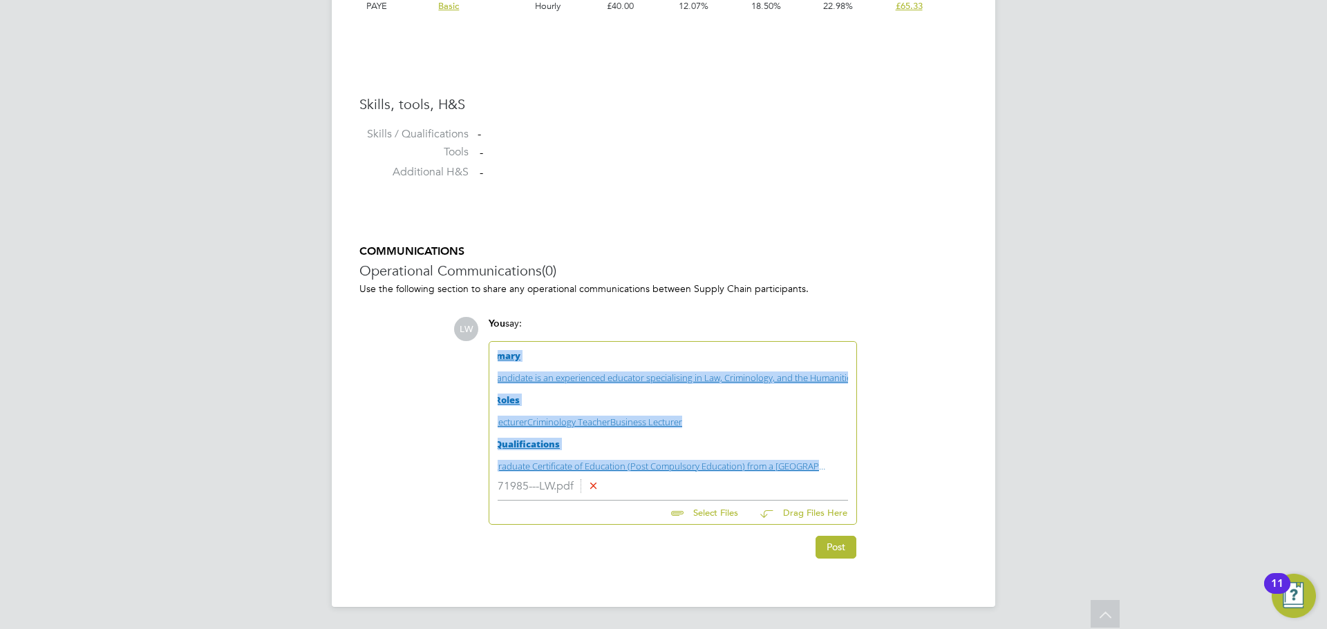
drag, startPoint x: 839, startPoint y: 458, endPoint x: 450, endPoint y: 300, distance: 419.9
click at [450, 300] on div "COMMUNICATIONS Operational Communications (0) Use the following section to shar…" at bounding box center [663, 402] width 608 height 314
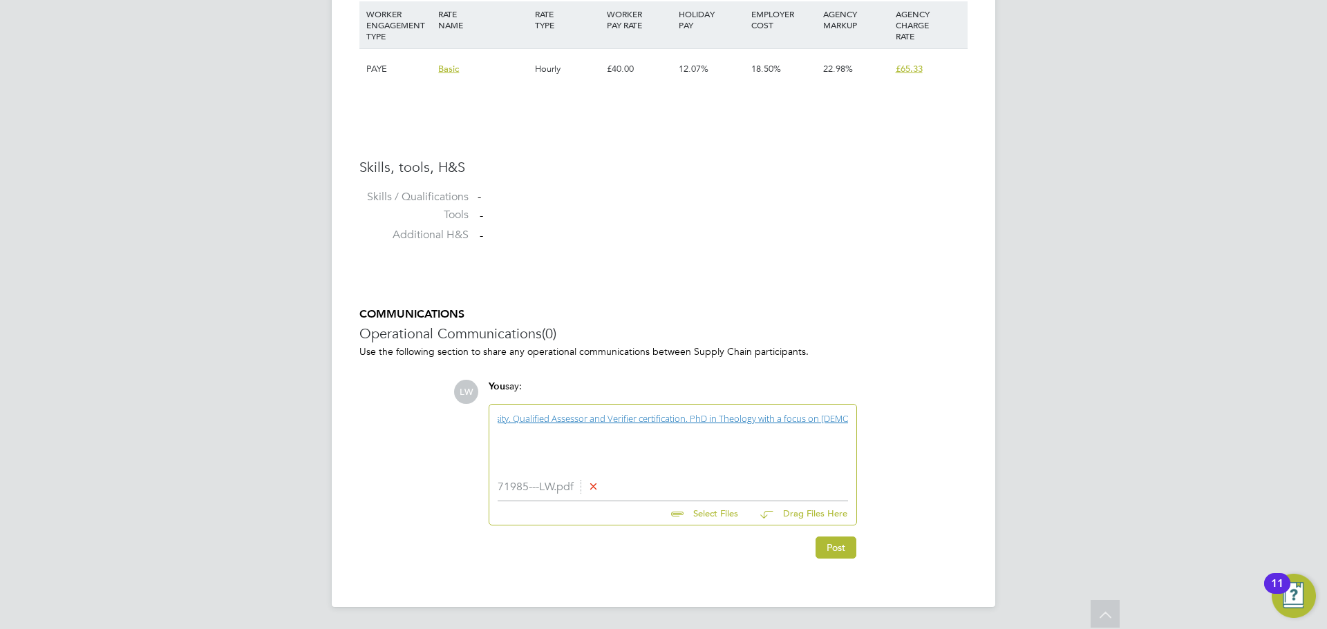
scroll to position [0, 0]
drag, startPoint x: 699, startPoint y: 448, endPoint x: 470, endPoint y: 395, distance: 234.8
click at [470, 395] on div "LW You say: niversity. Qualified Assessor and Verifier certification. PhD in Th…" at bounding box center [710, 469] width 514 height 179
drag, startPoint x: 824, startPoint y: 424, endPoint x: 461, endPoint y: 407, distance: 363.1
click at [465, 410] on div "LW You say: . PhD in Theology with a focus on Biblical Studies from a US-based …" at bounding box center [710, 469] width 514 height 179
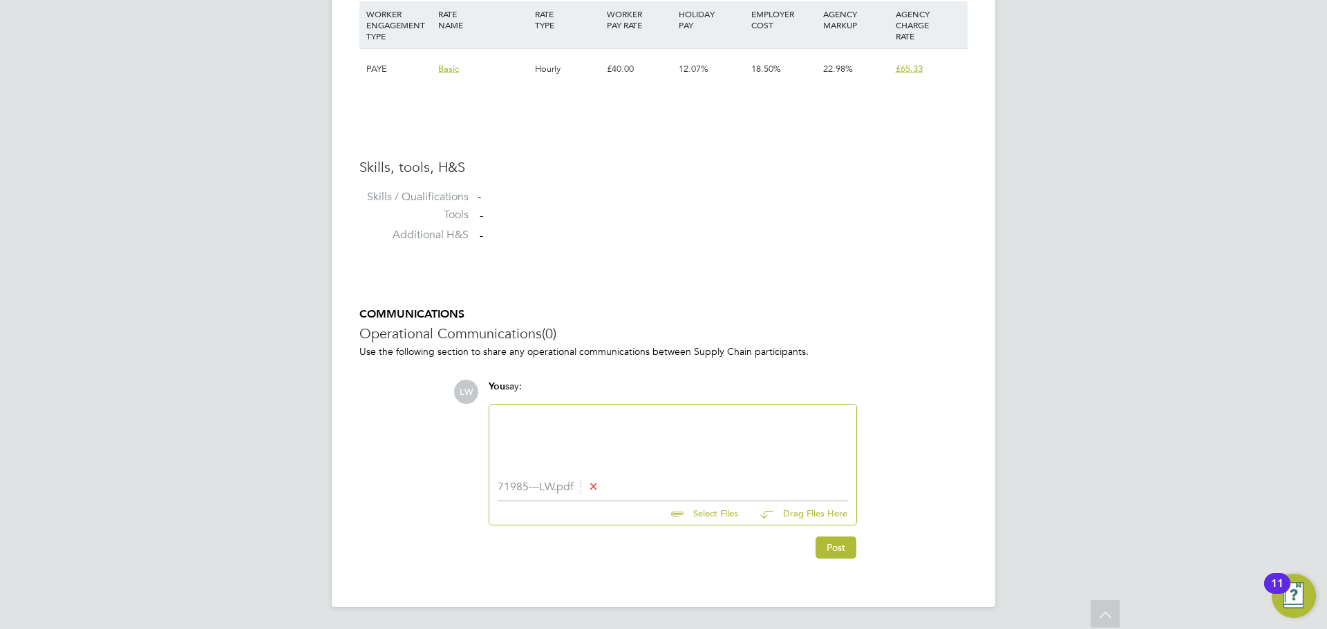
click at [538, 436] on div at bounding box center [672, 442] width 350 height 59
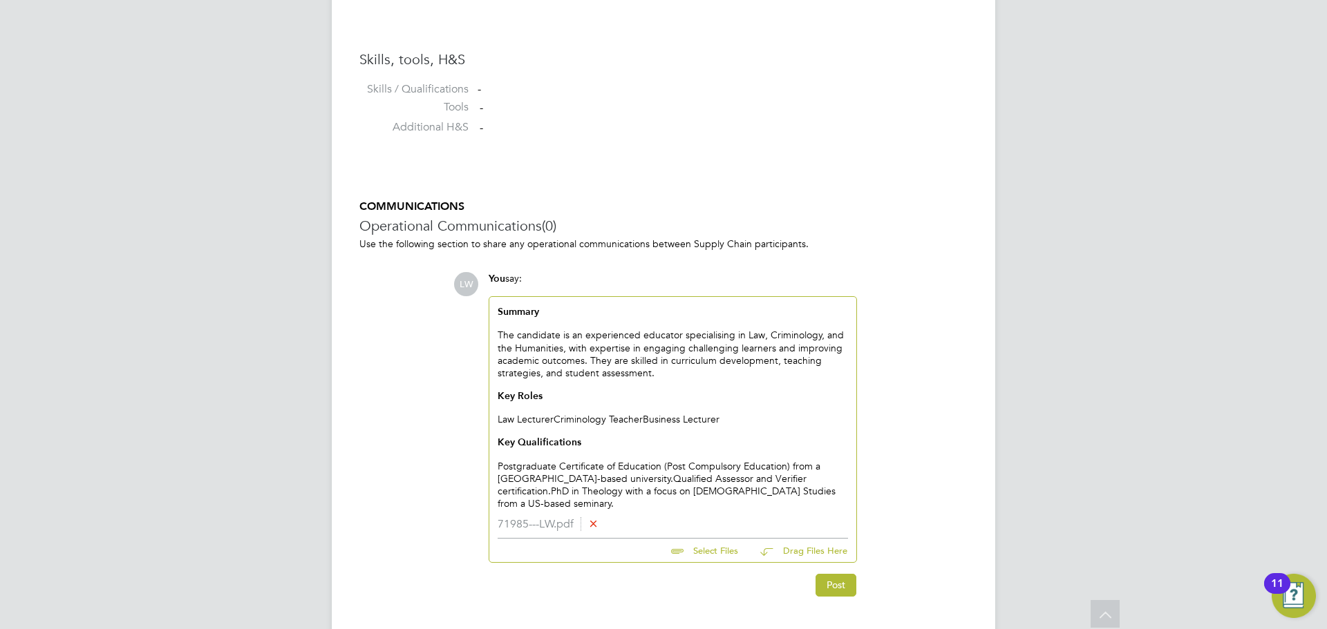
click at [555, 417] on div "Summary The candidate is an experienced educator specialising in Law, Criminolo…" at bounding box center [672, 407] width 350 height 205
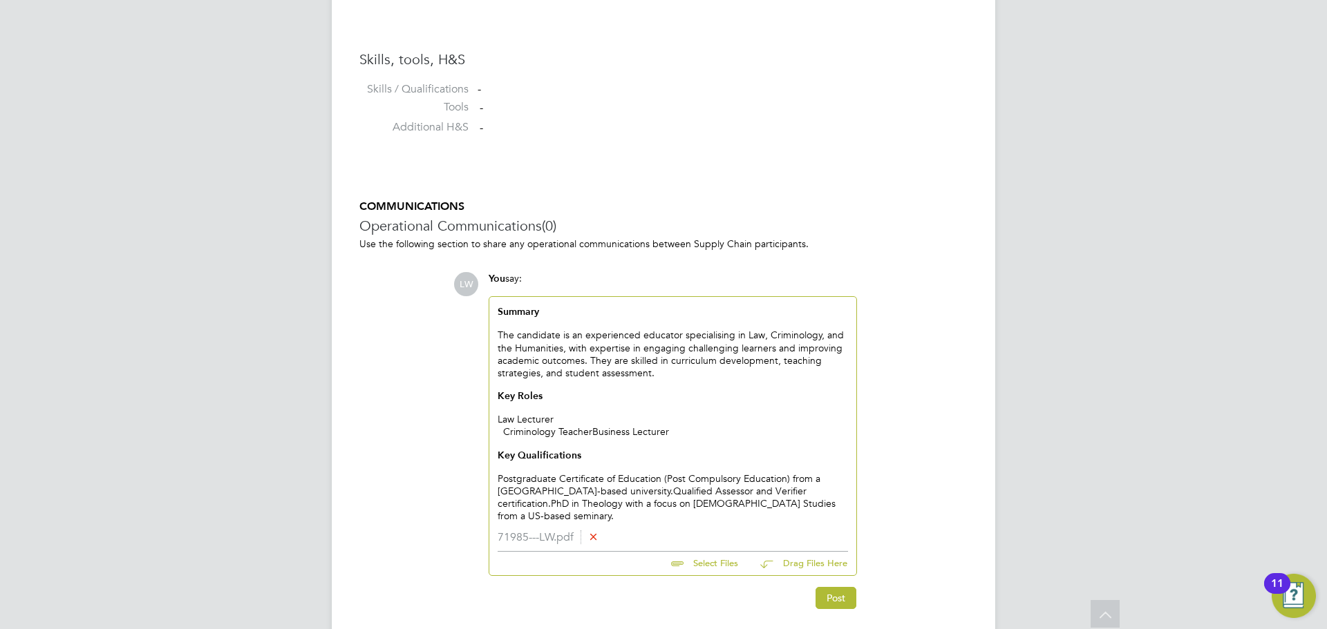
click at [596, 428] on div "Criminology Teacher Business Lecturer Key Qualifications Postgraduate Certifica…" at bounding box center [672, 474] width 350 height 97
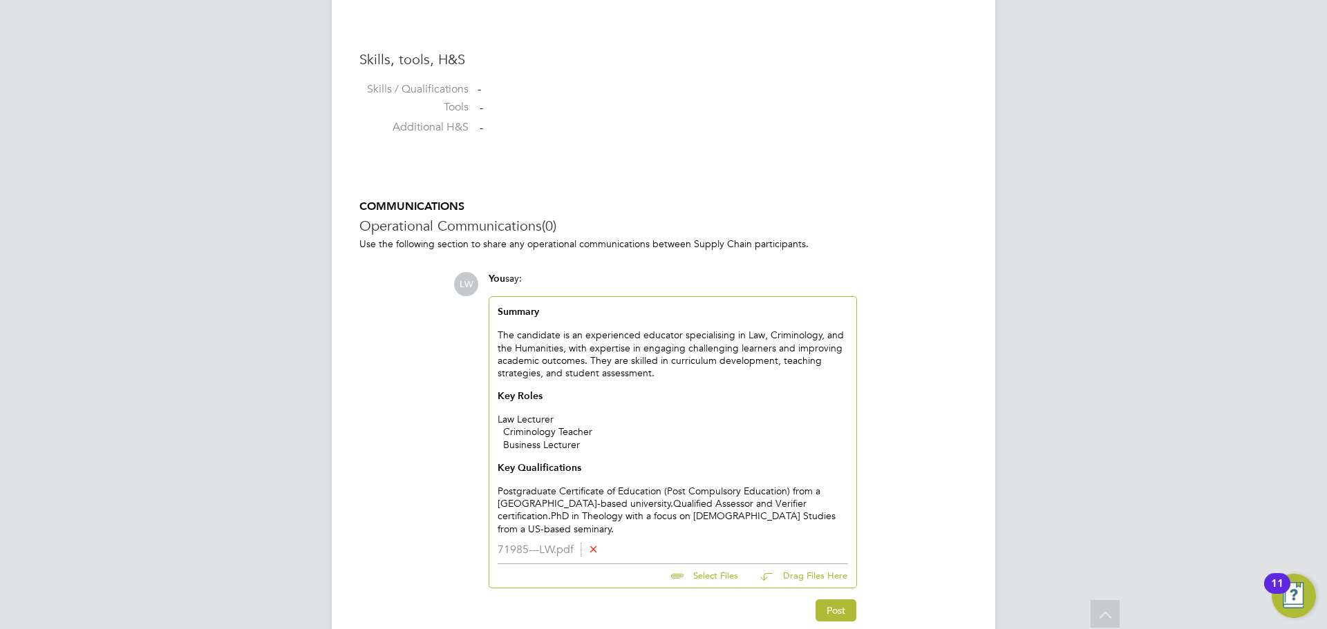
click at [607, 500] on div "Business Lecturer Key Qualifications Postgraduate Certificate of Education (Pos…" at bounding box center [672, 487] width 350 height 97
click at [693, 513] on div "Qualified Assessor and Verifier certification. PhD in Theology with a focus on …" at bounding box center [672, 522] width 350 height 25
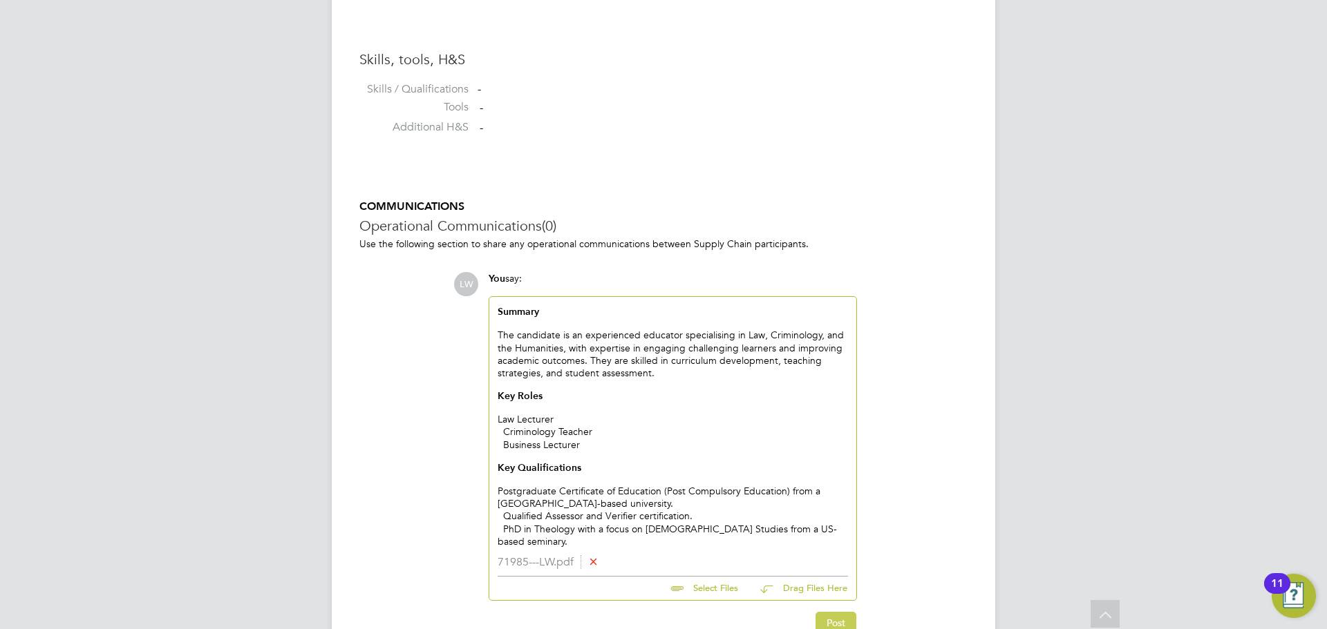
click at [830, 612] on button "Post" at bounding box center [835, 623] width 41 height 22
